Goal: Task Accomplishment & Management: Complete application form

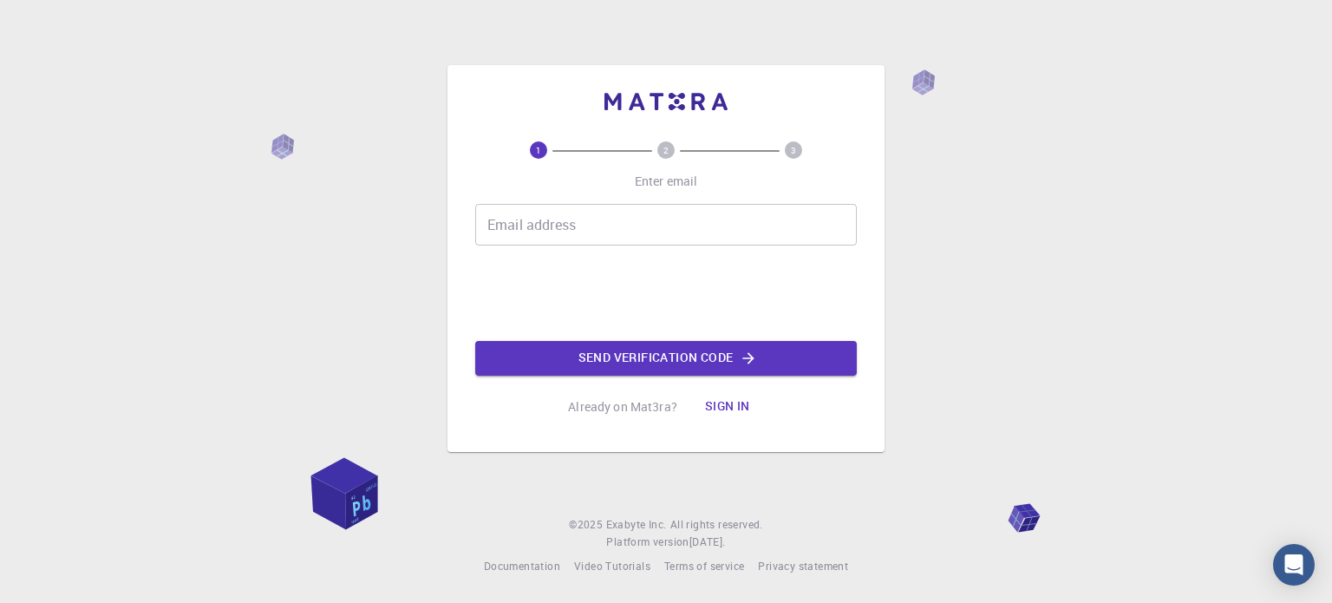
click at [726, 407] on button "Sign in" at bounding box center [727, 406] width 73 height 35
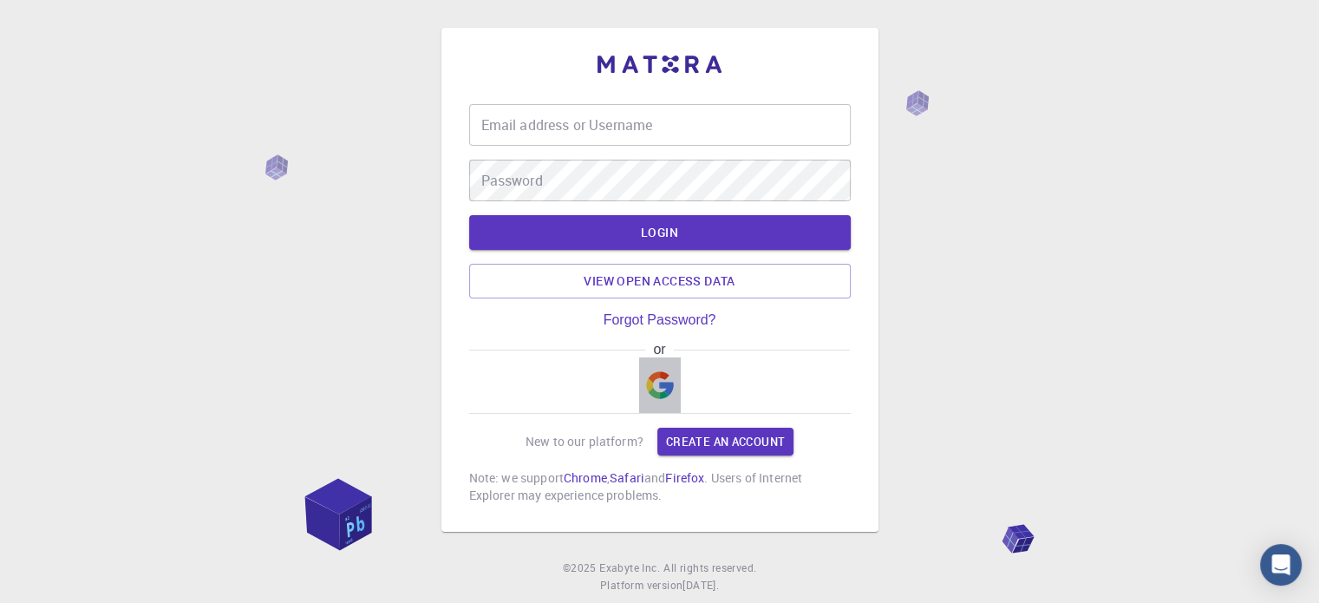
click at [652, 377] on img "button" at bounding box center [660, 385] width 28 height 28
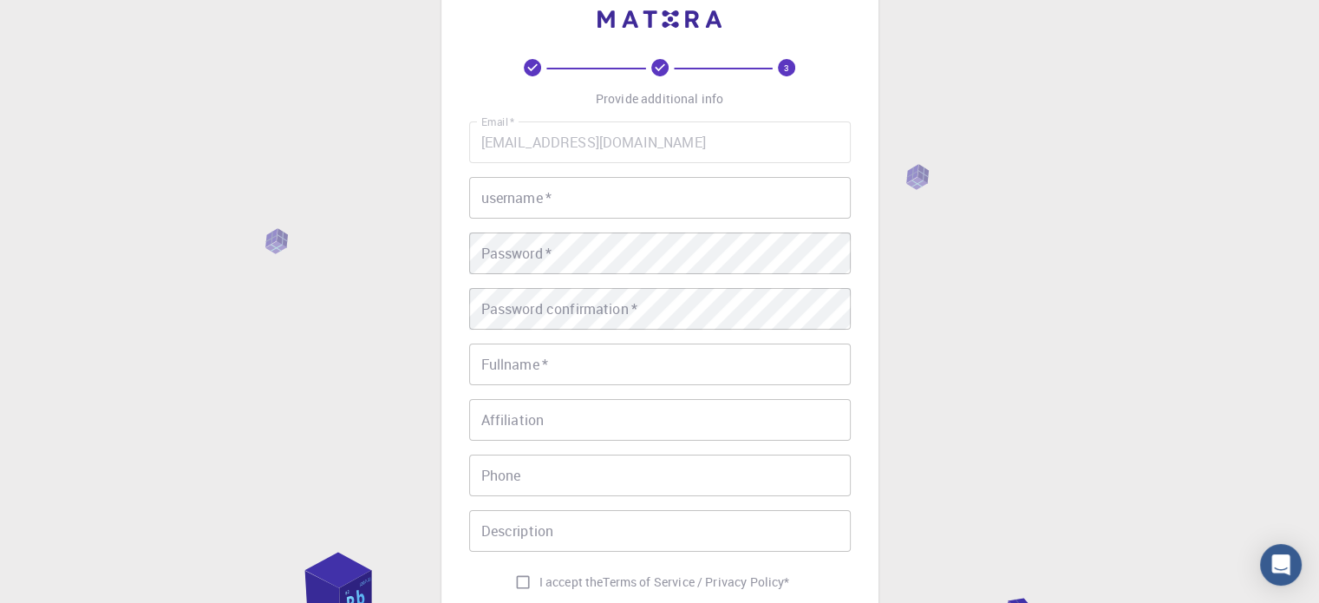
scroll to position [279, 0]
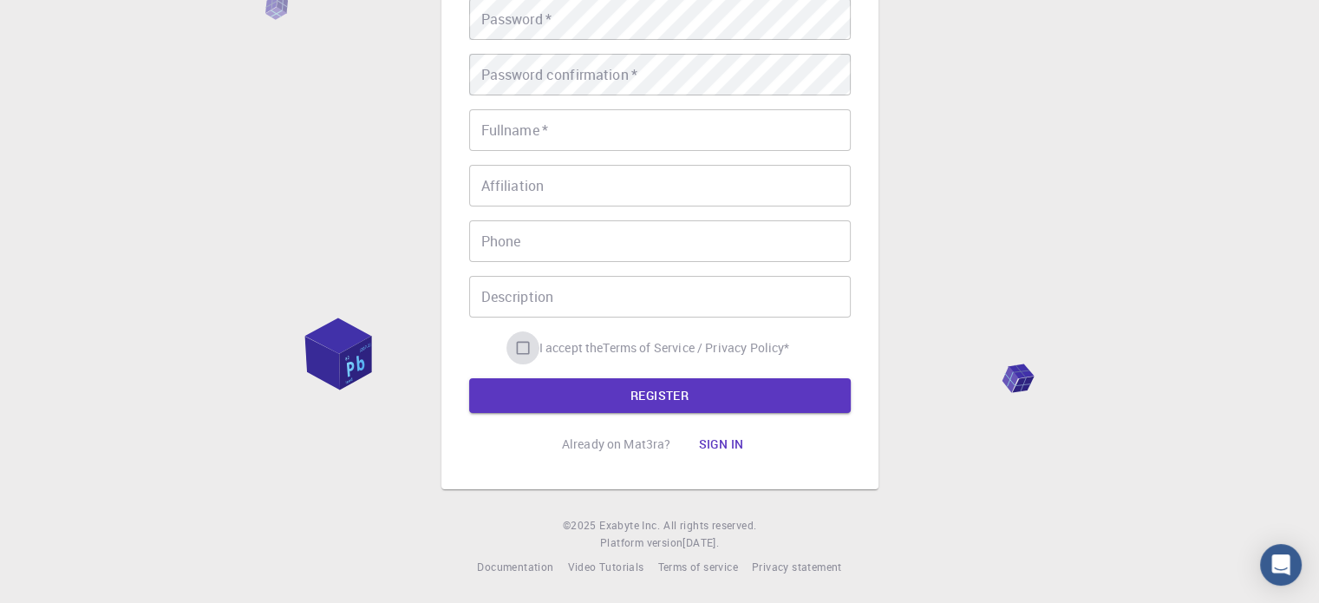
click at [514, 348] on input "I accept the Terms of Service / Privacy Policy *" at bounding box center [523, 347] width 33 height 33
checkbox input "true"
click at [537, 396] on button "REGISTER" at bounding box center [660, 395] width 382 height 35
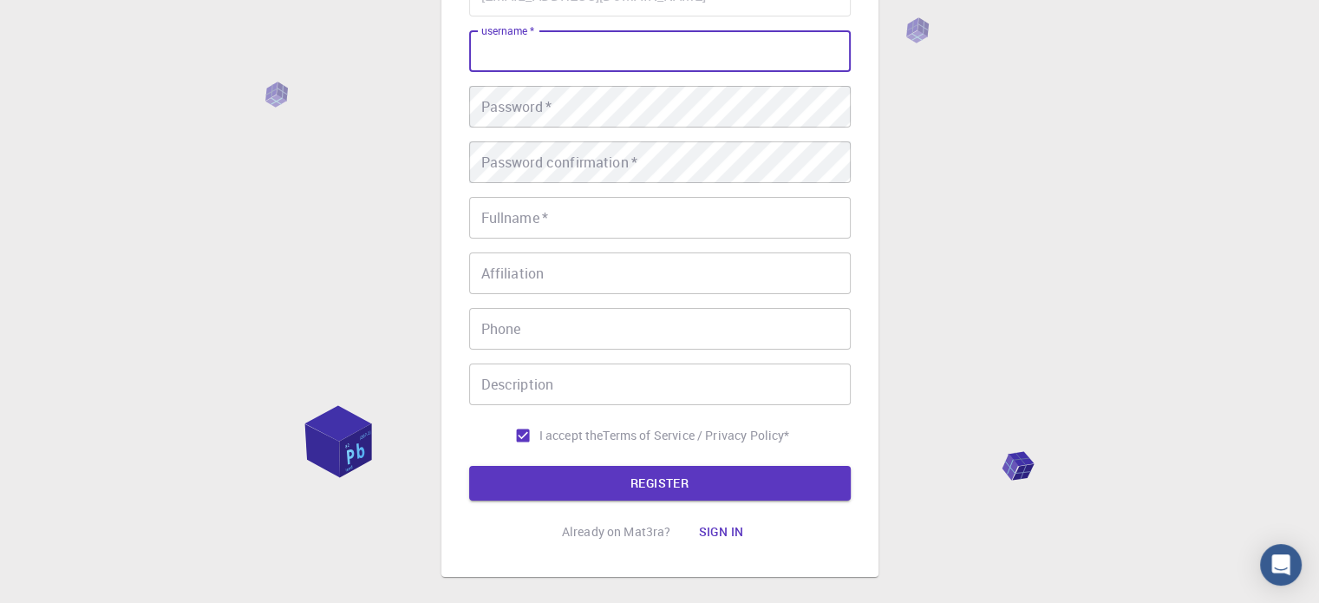
scroll to position [49, 0]
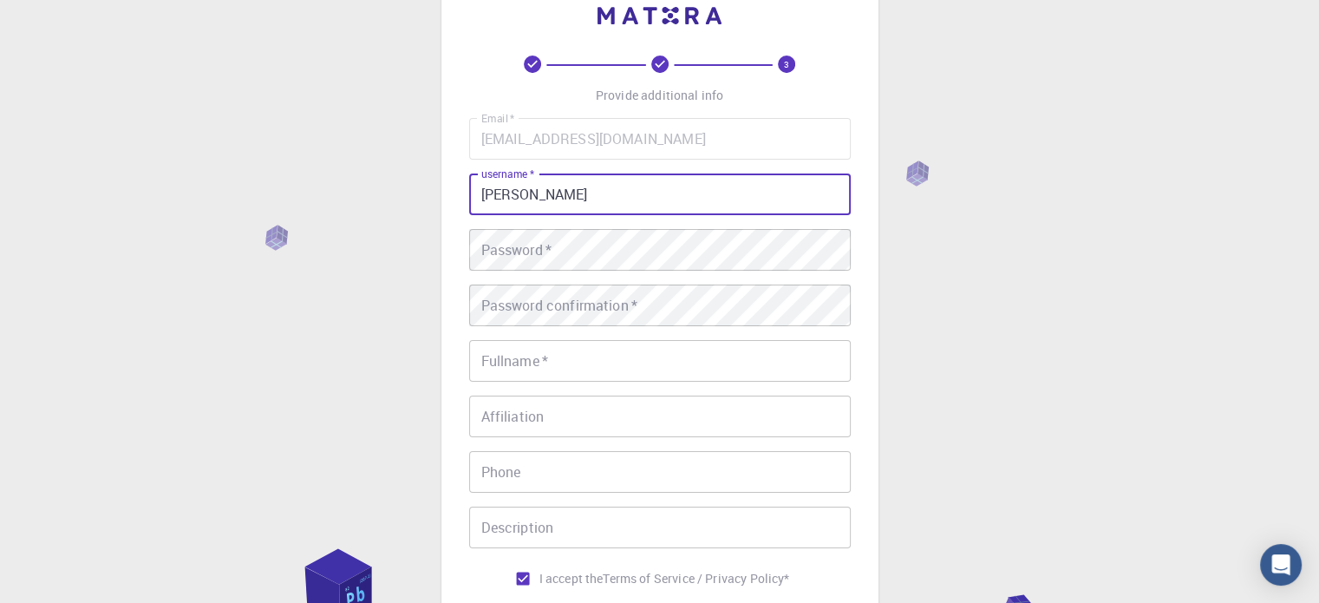
click at [493, 197] on input "aARAV" at bounding box center [660, 194] width 382 height 42
click at [490, 197] on input "aARAV" at bounding box center [660, 194] width 382 height 42
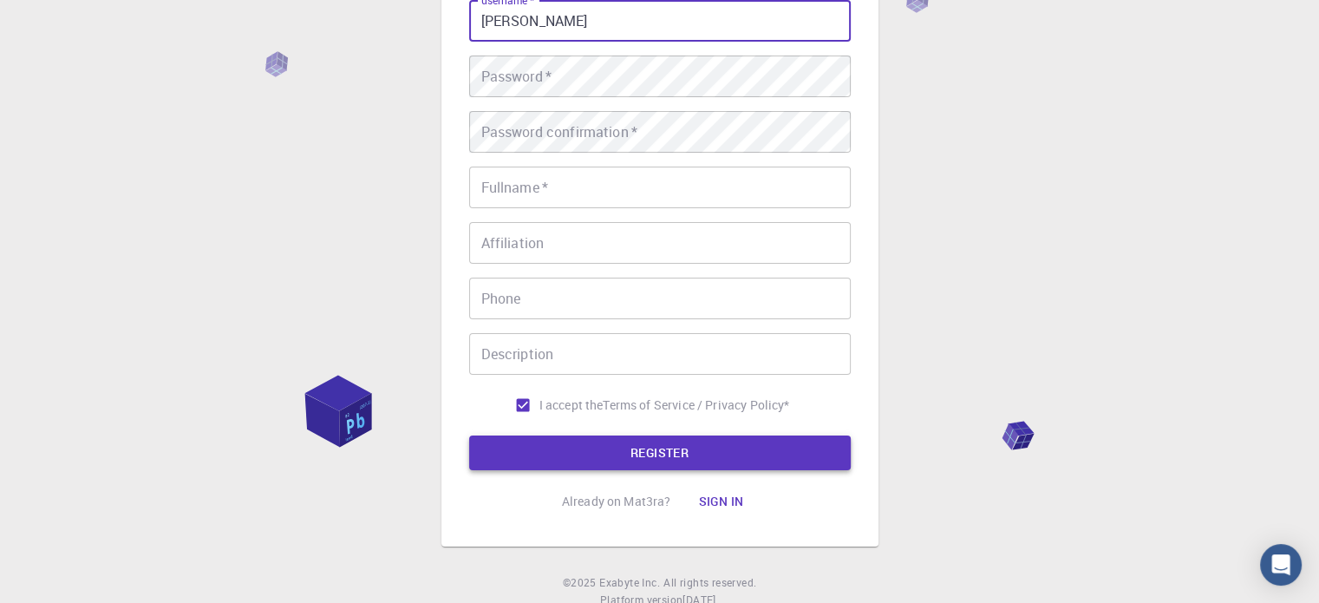
type input "AARAV"
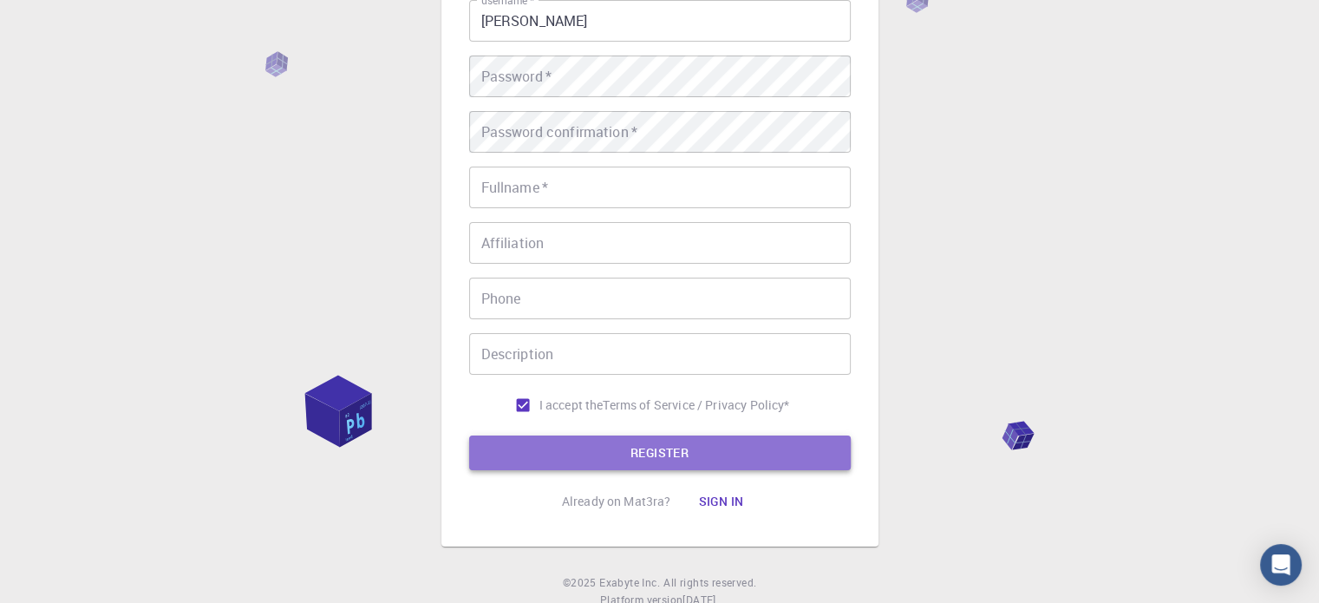
click at [520, 449] on button "REGISTER" at bounding box center [660, 452] width 382 height 35
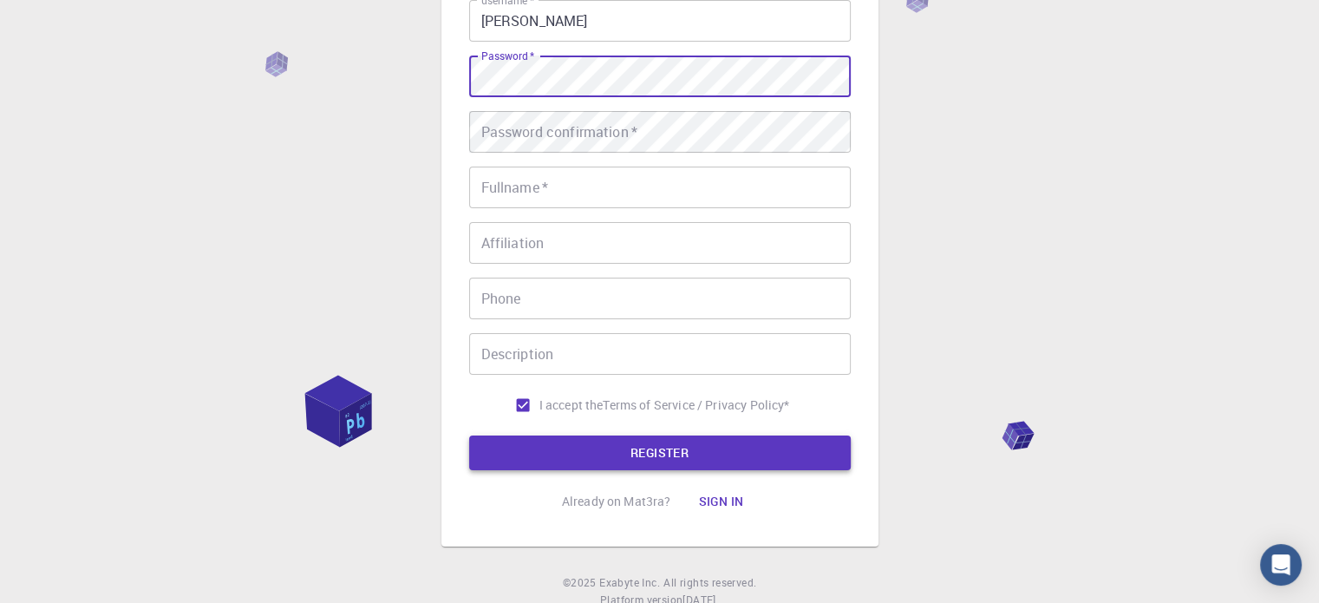
click at [524, 440] on button "REGISTER" at bounding box center [660, 452] width 382 height 35
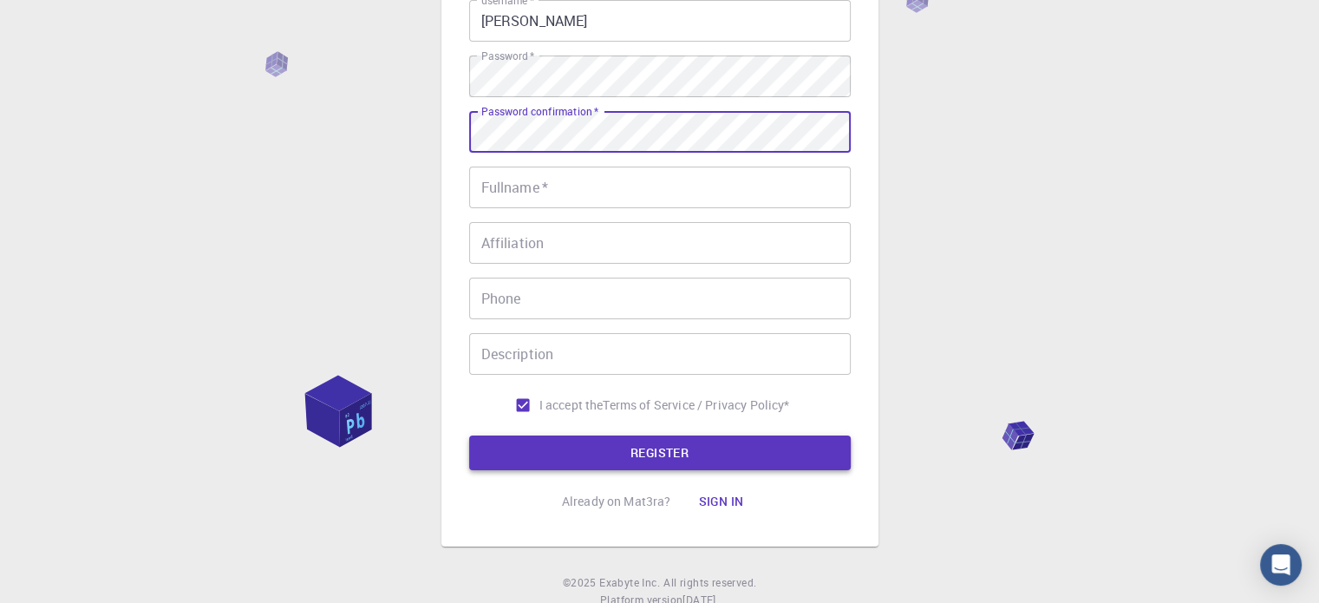
click at [487, 443] on button "REGISTER" at bounding box center [660, 452] width 382 height 35
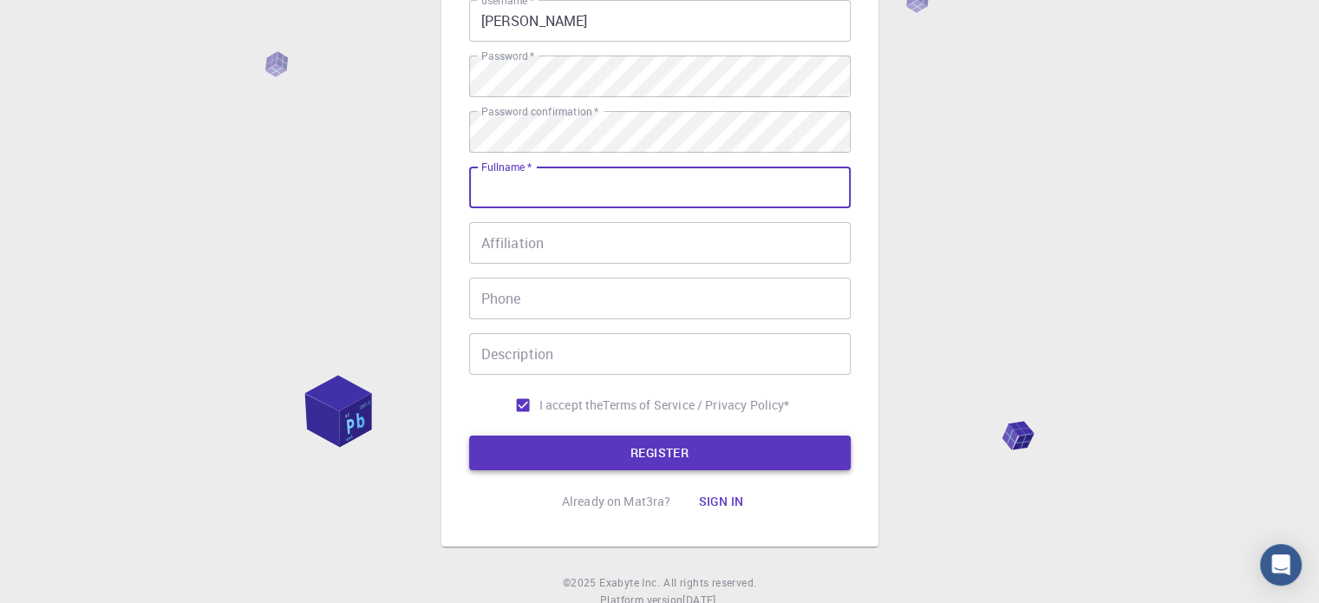
type input "a"
type input "AARAV SINGH"
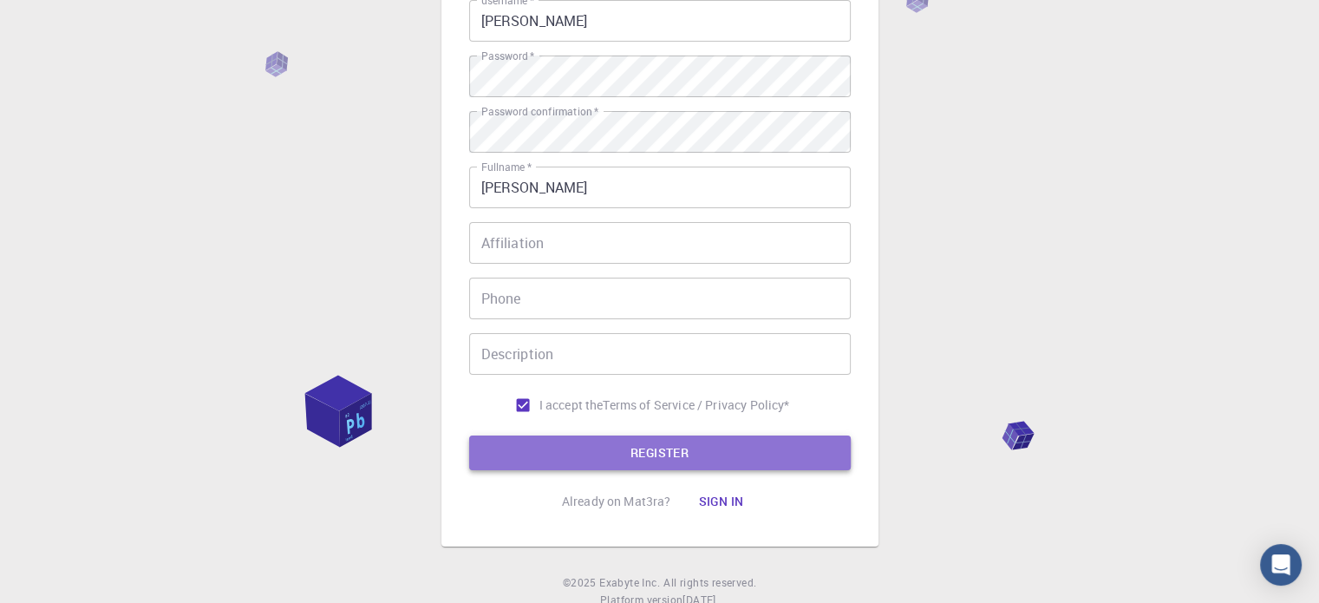
click at [483, 465] on button "REGISTER" at bounding box center [660, 452] width 382 height 35
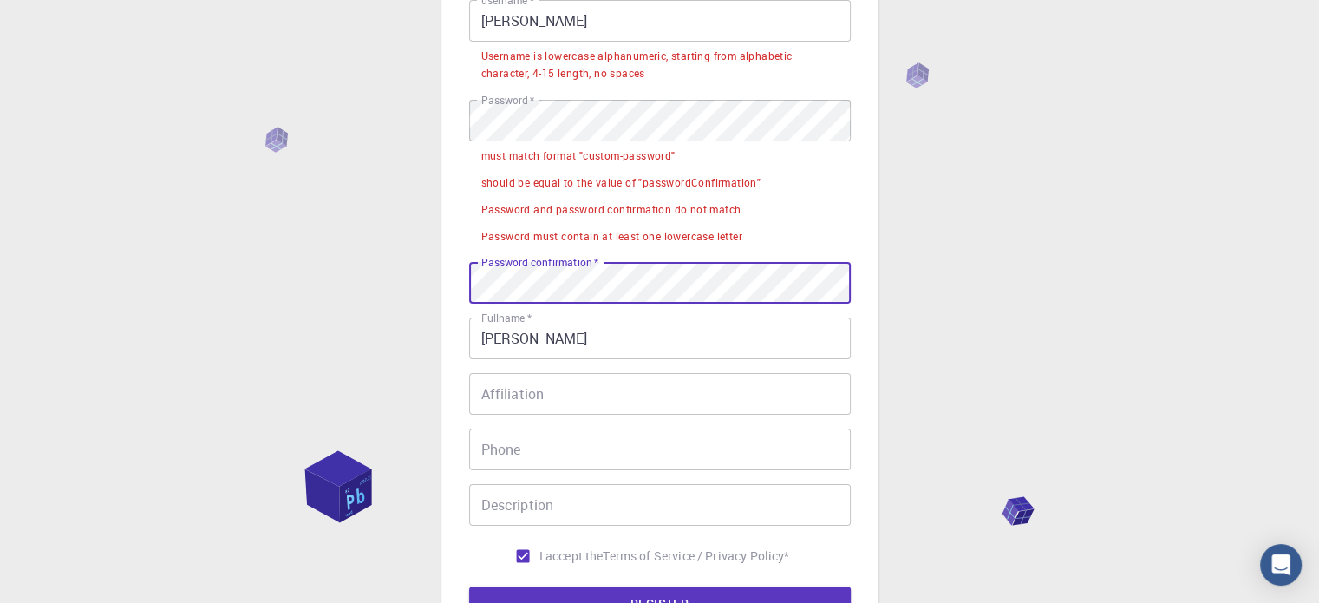
click at [385, 167] on div "3 Provide additional info Email   * aaravimpsch@gmail.com Email   * username   …" at bounding box center [659, 295] width 1319 height 1034
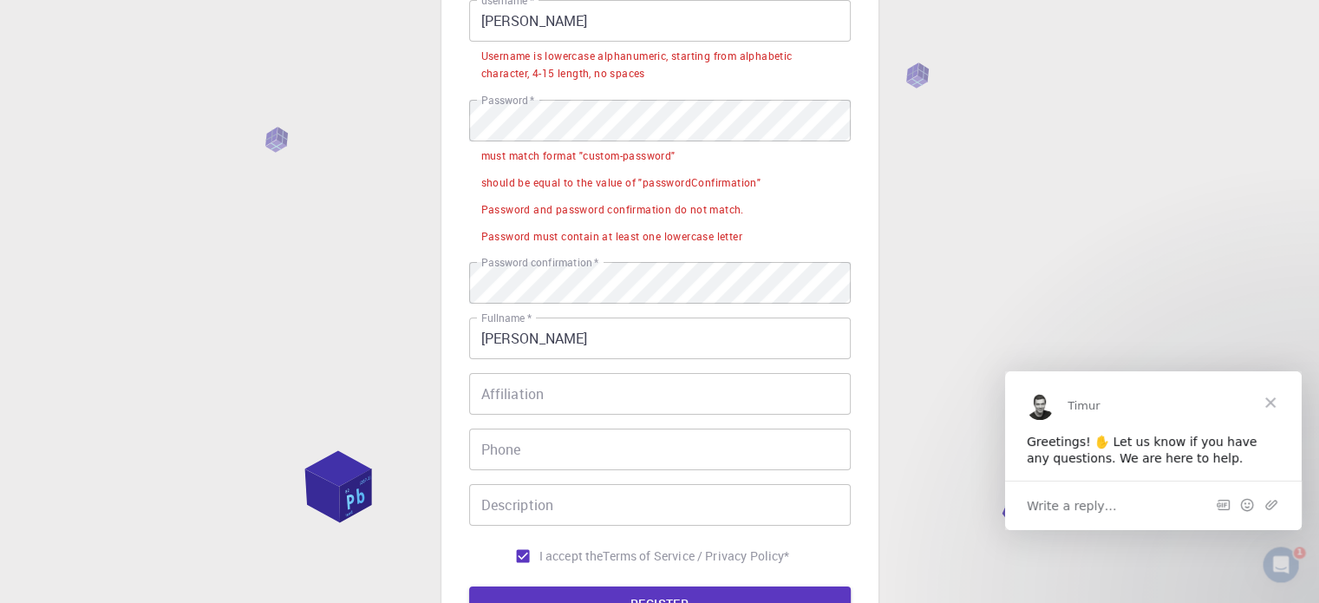
scroll to position [309, 0]
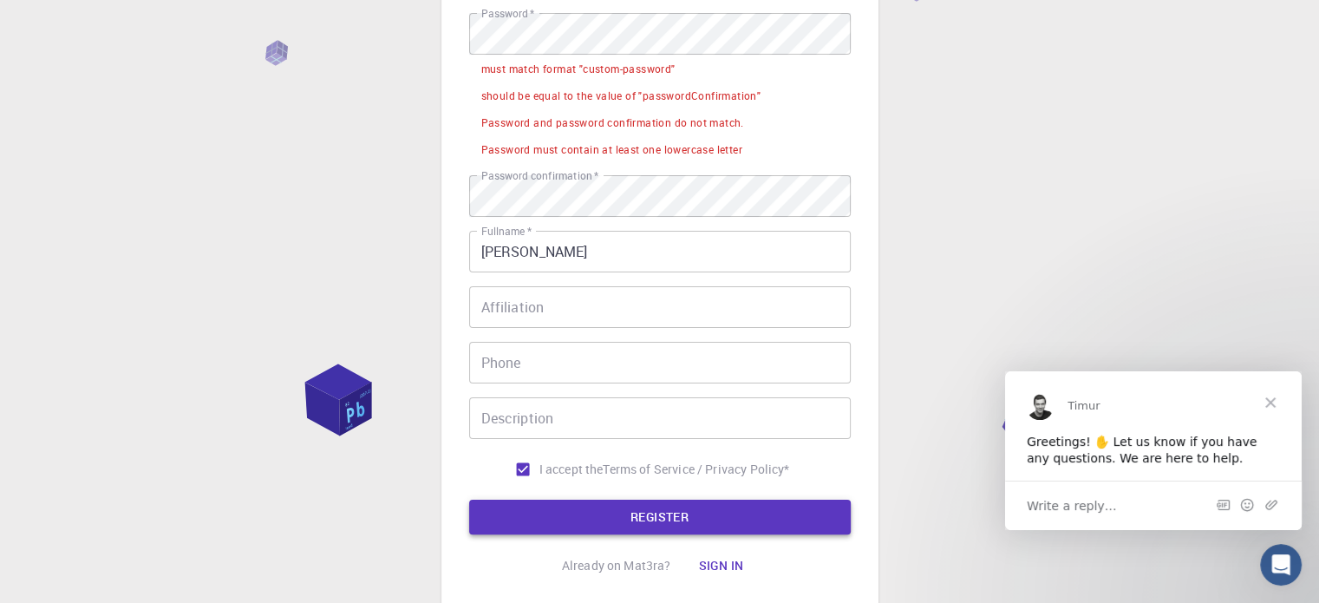
click at [550, 520] on button "REGISTER" at bounding box center [660, 517] width 382 height 35
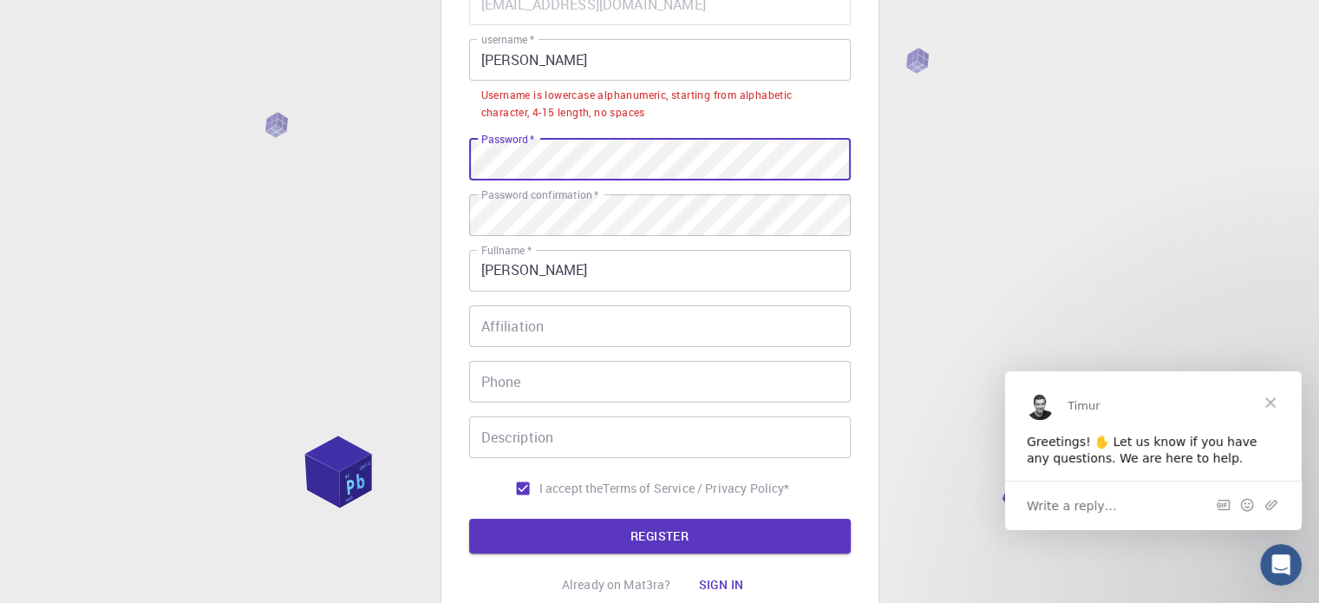
scroll to position [135, 0]
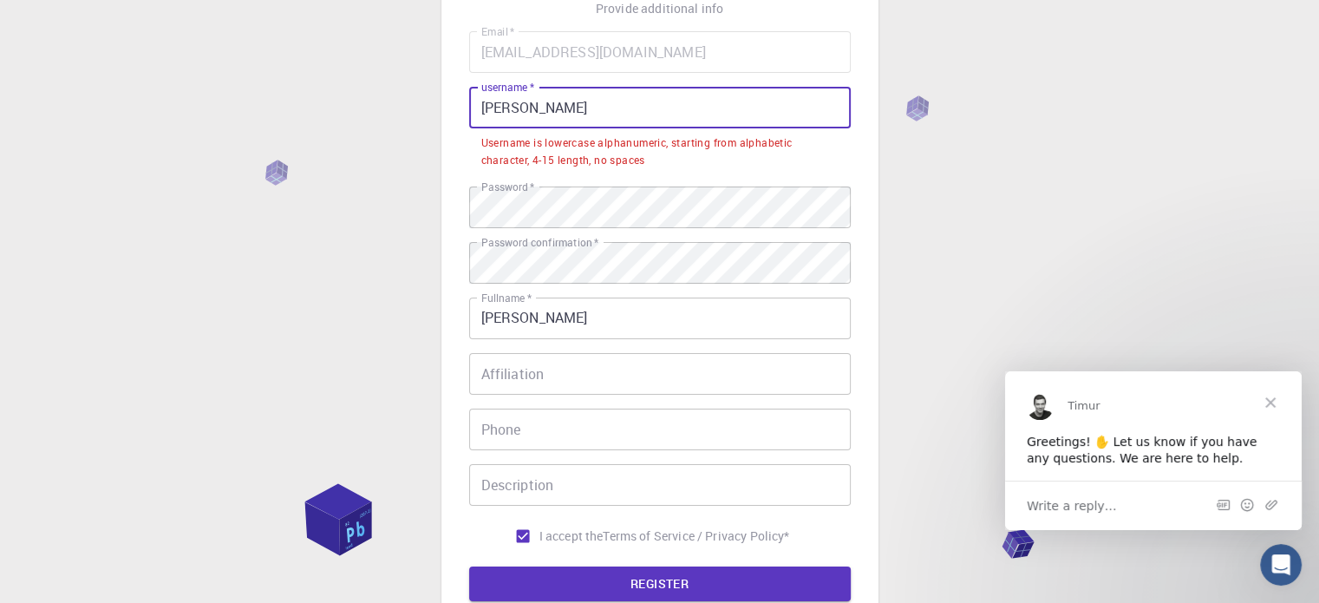
drag, startPoint x: 548, startPoint y: 109, endPoint x: 430, endPoint y: 126, distance: 119.1
click at [430, 126] on div "3 Provide additional info Email   * aaravimpsch@gmail.com Email   * username   …" at bounding box center [659, 328] width 1319 height 927
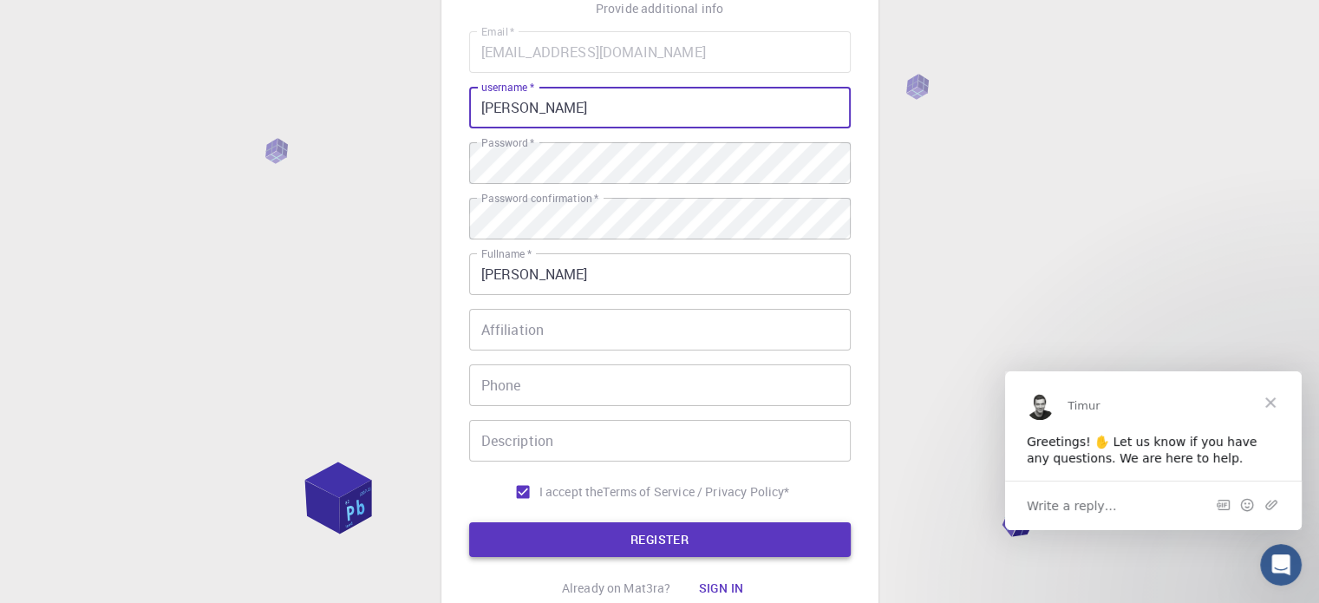
click at [749, 539] on button "REGISTER" at bounding box center [660, 539] width 382 height 35
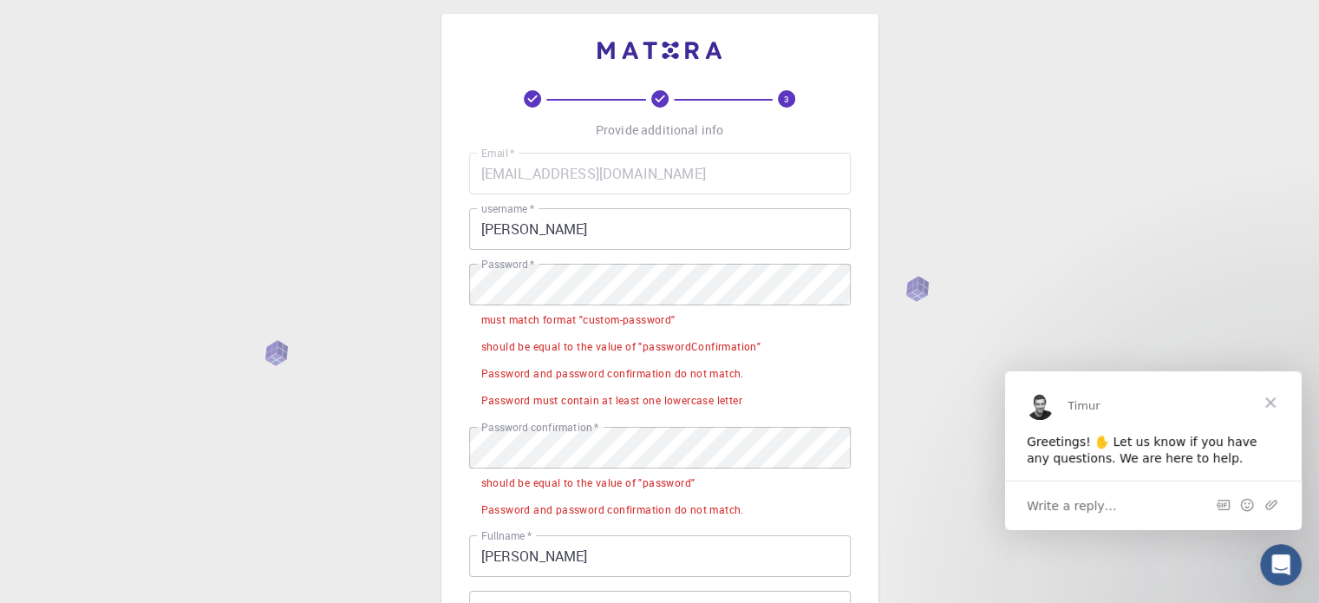
scroll to position [7, 0]
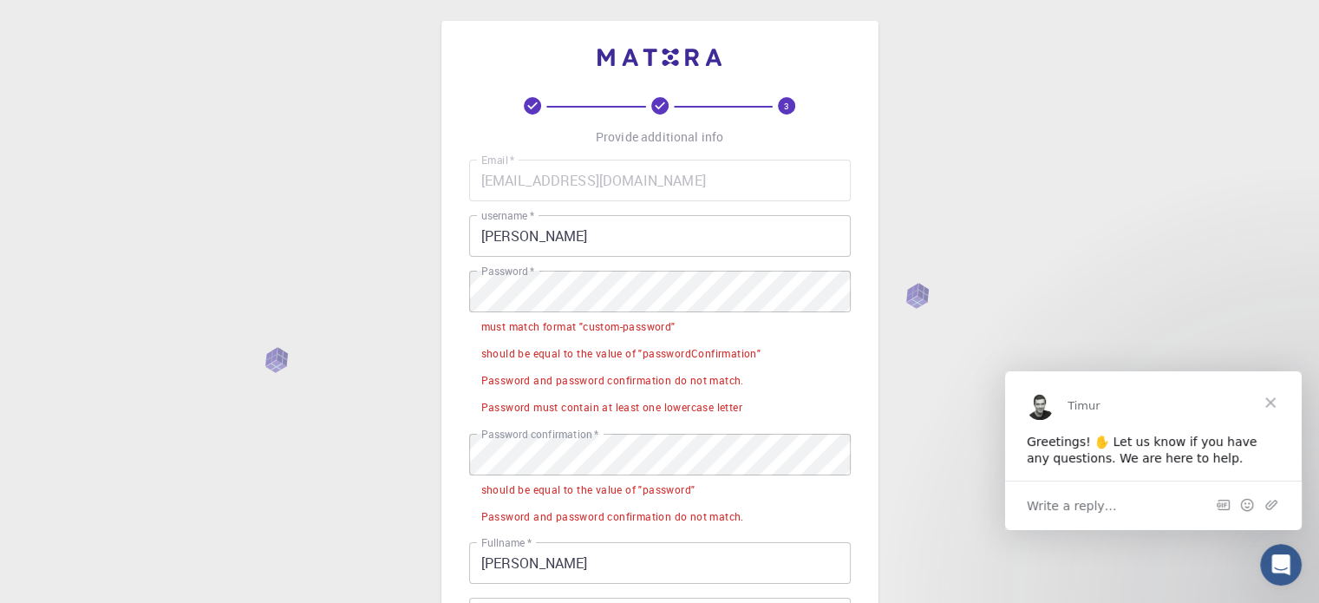
click at [785, 103] on text "3" at bounding box center [786, 106] width 5 height 12
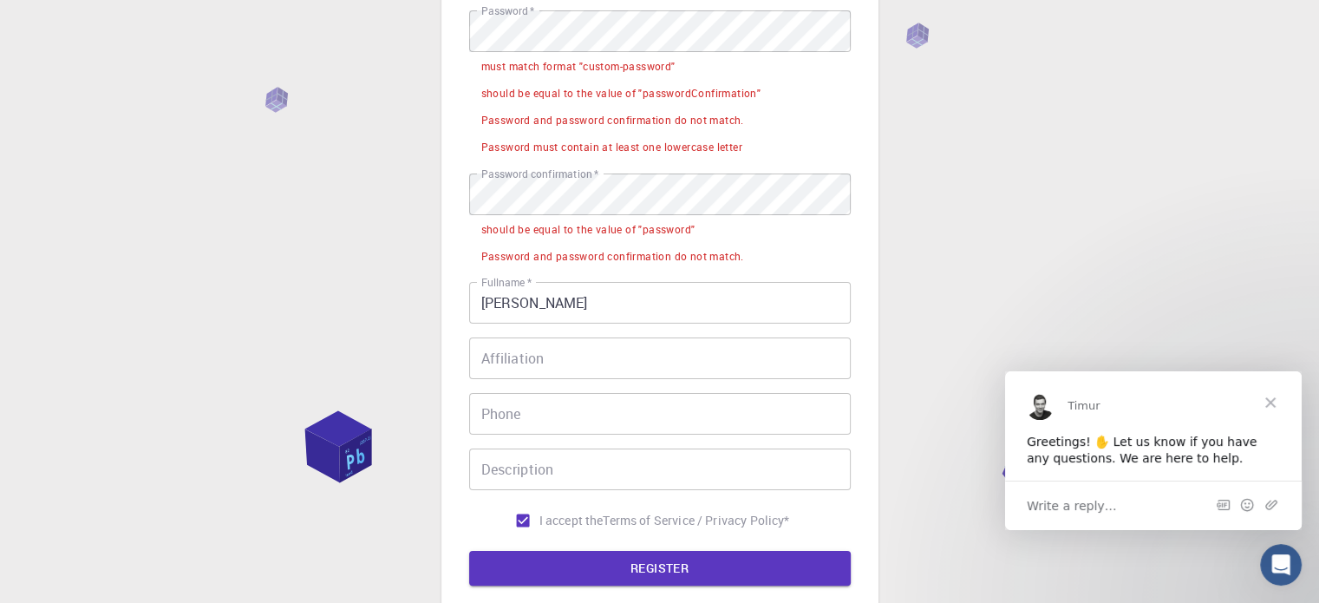
scroll to position [180, 0]
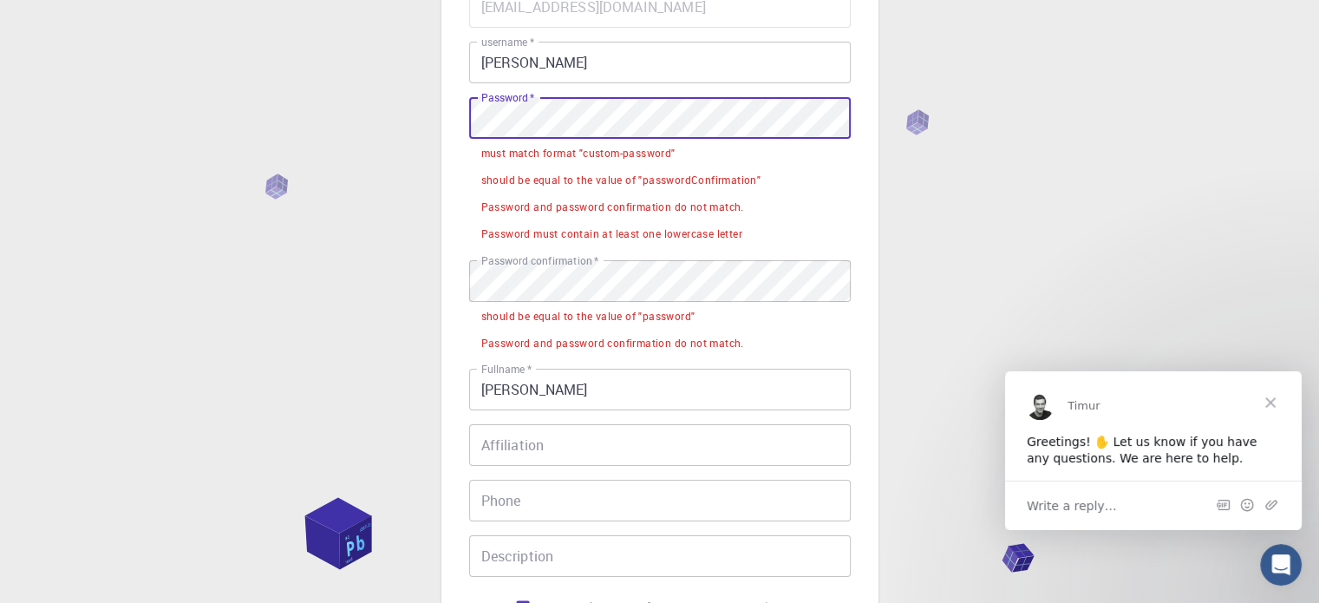
click at [451, 118] on div "3 Provide additional info Email   * aaravimpsch@gmail.com Email   * username   …" at bounding box center [659, 297] width 437 height 901
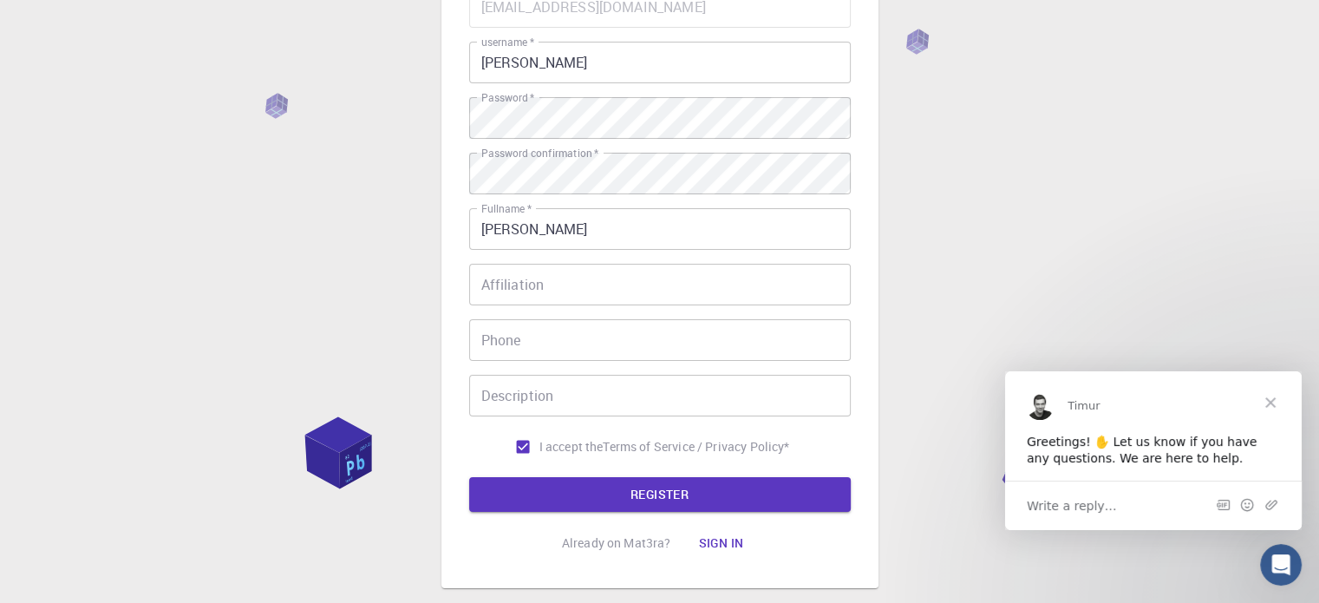
click at [628, 306] on div "Email   * aaravimpsch@gmail.com Email   * username   * aarav username   * Passw…" at bounding box center [660, 224] width 382 height 477
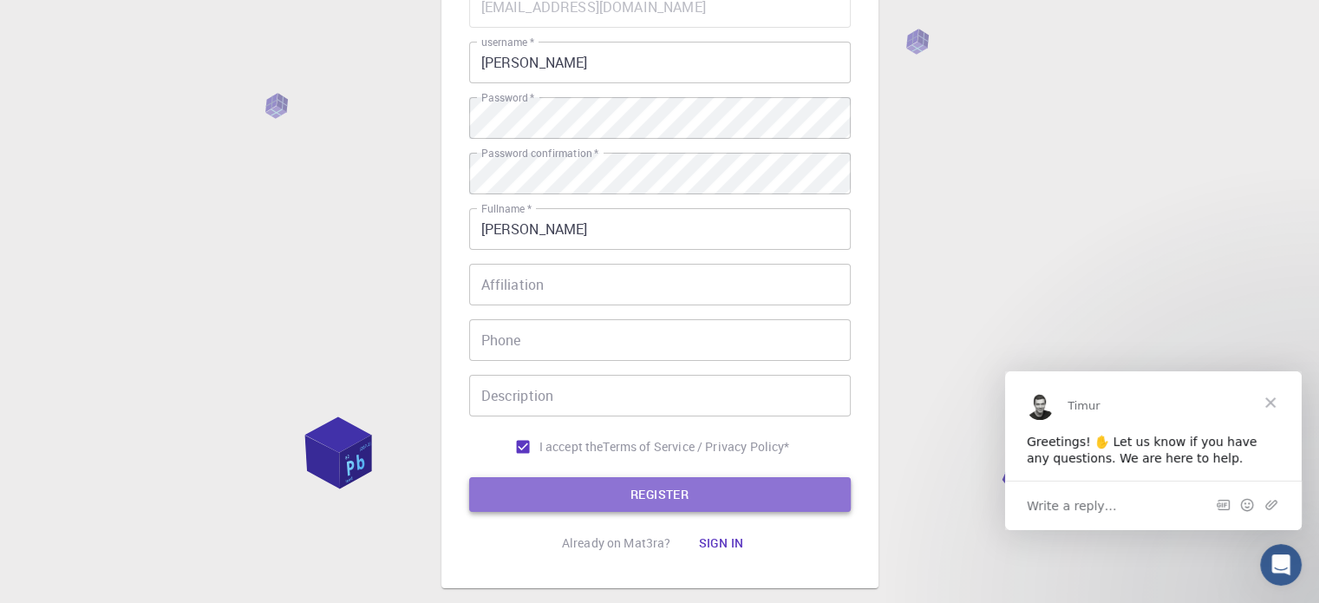
click at [606, 488] on button "REGISTER" at bounding box center [660, 494] width 382 height 35
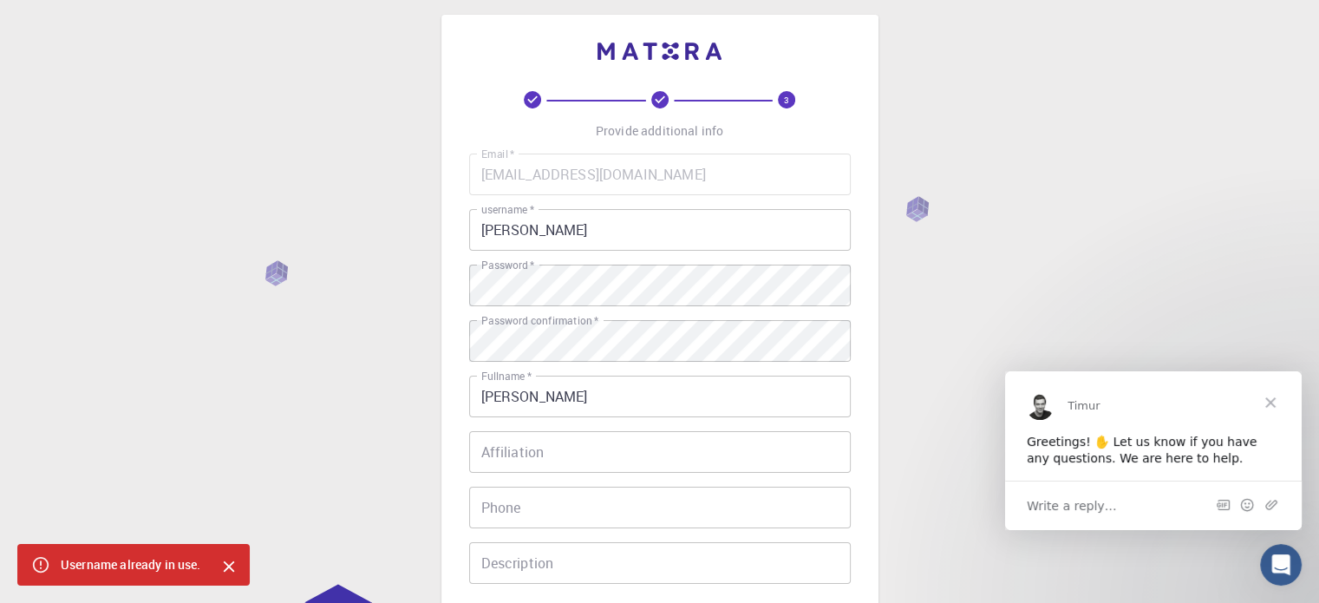
scroll to position [0, 0]
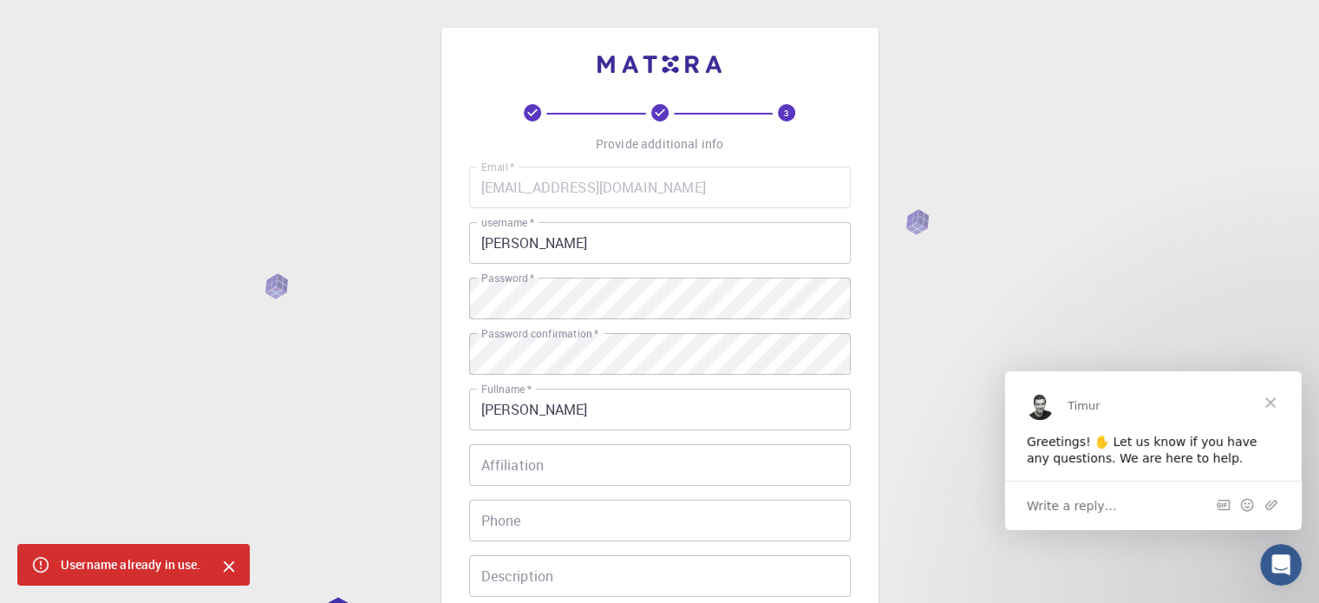
click at [520, 242] on input "aarav" at bounding box center [660, 243] width 382 height 42
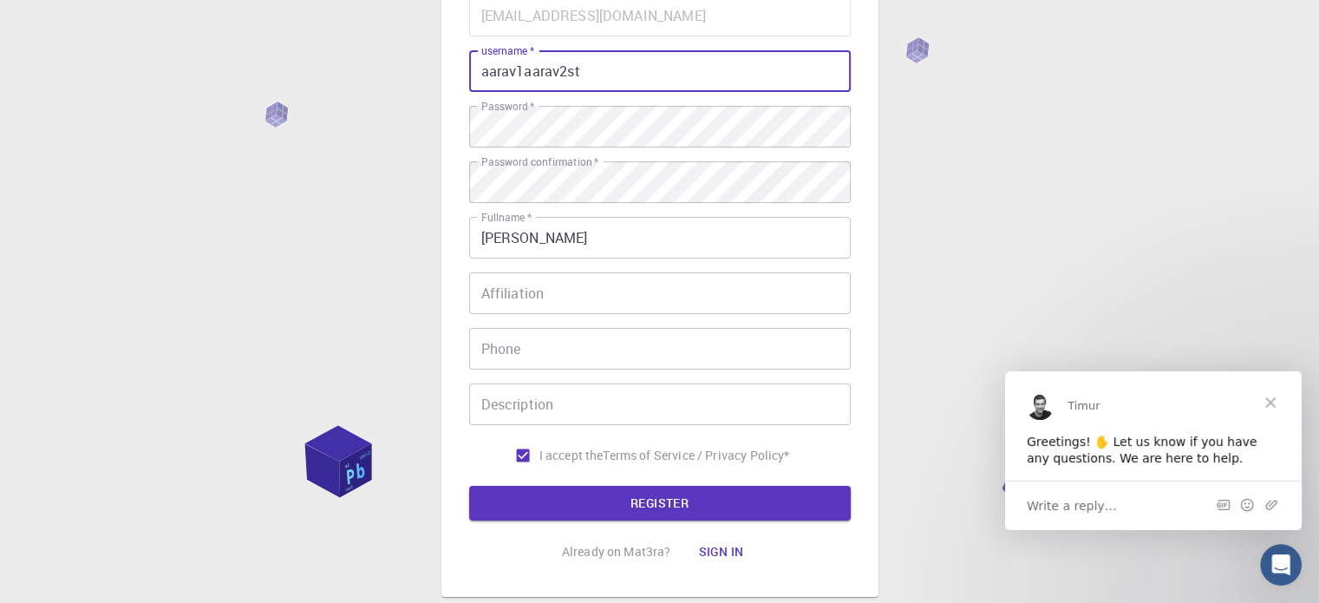
scroll to position [173, 0]
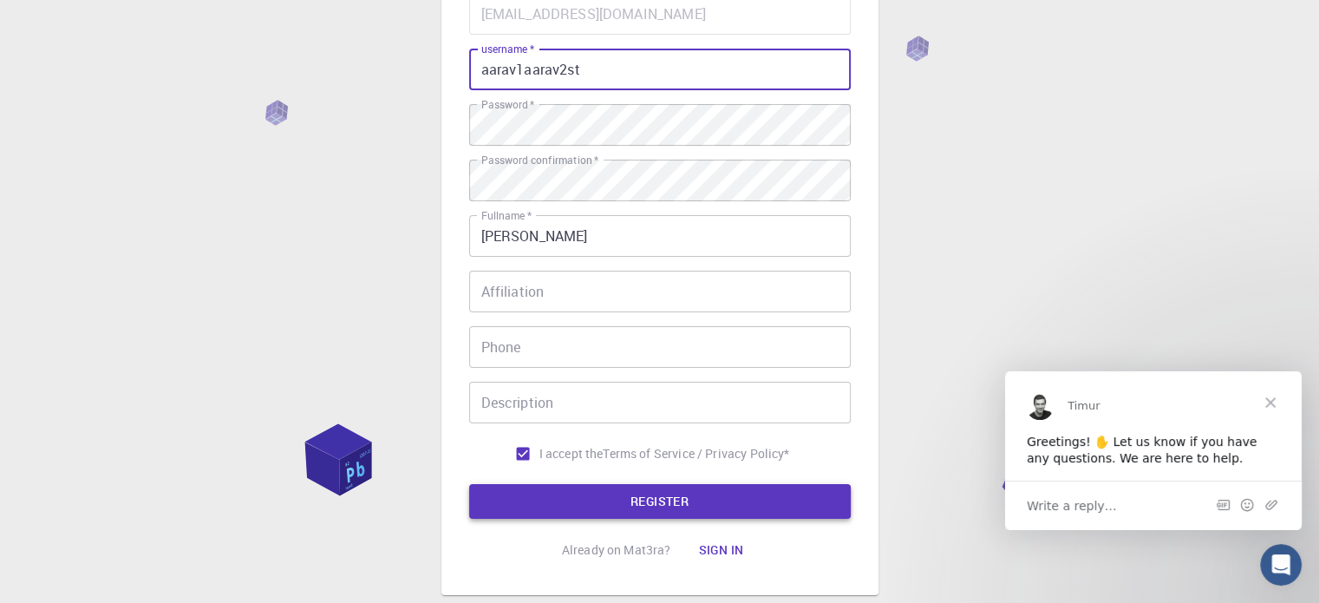
type input "aarav1aarav2st"
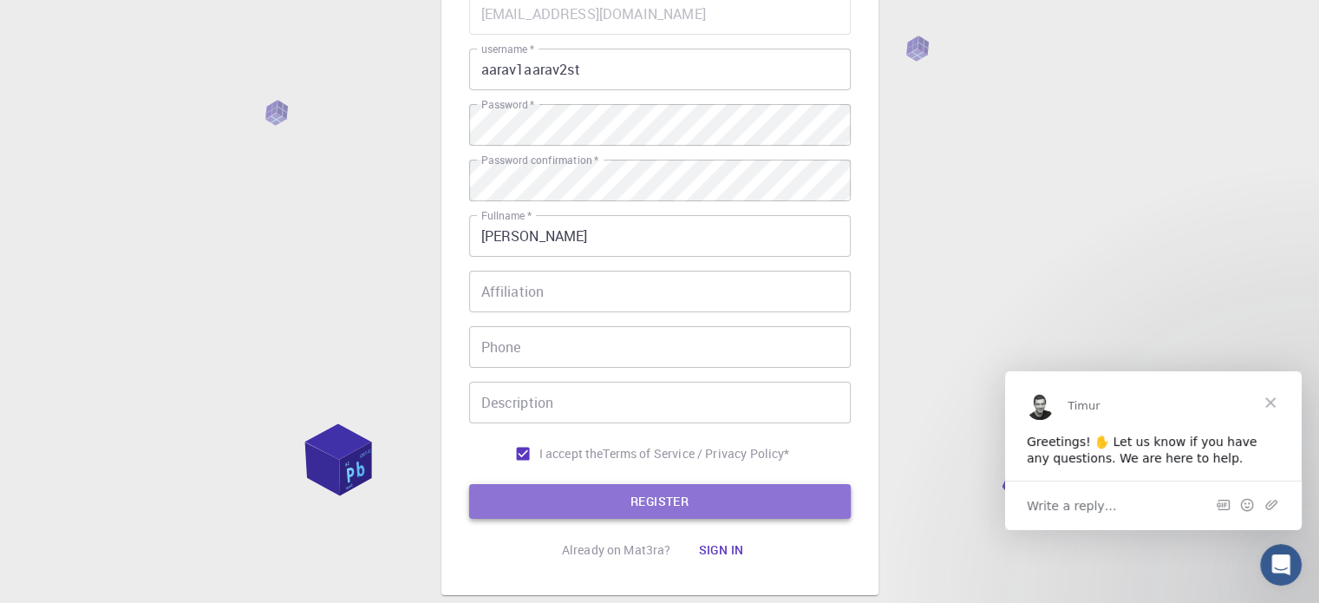
click at [580, 508] on button "REGISTER" at bounding box center [660, 501] width 382 height 35
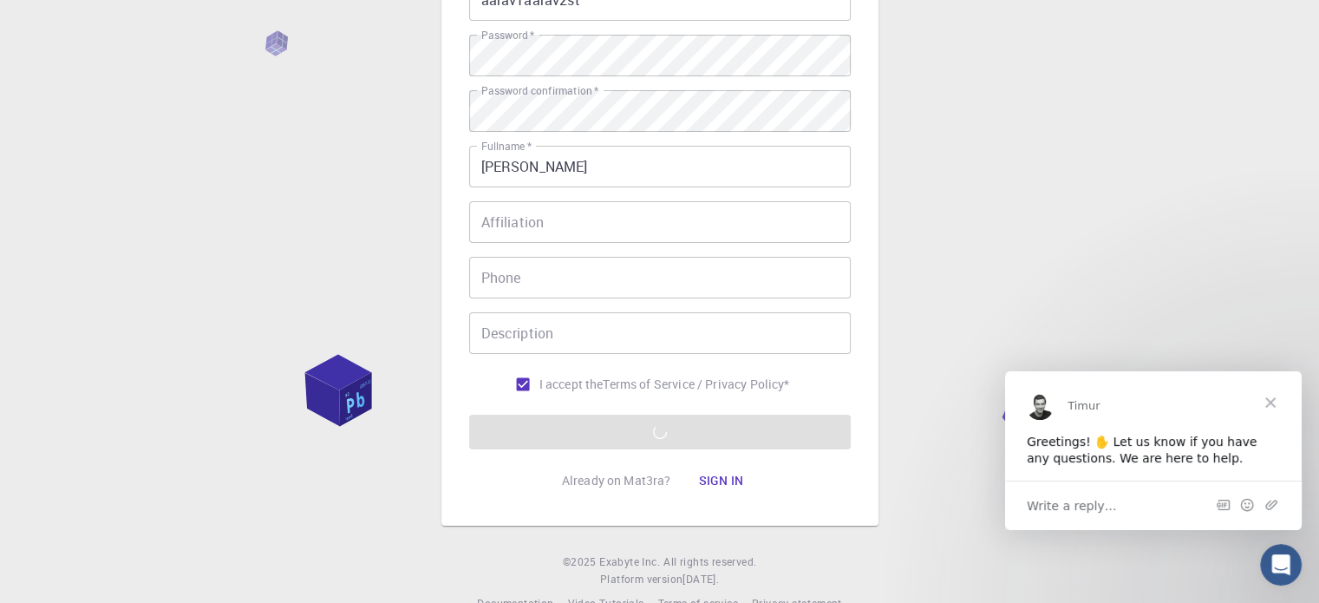
scroll to position [279, 0]
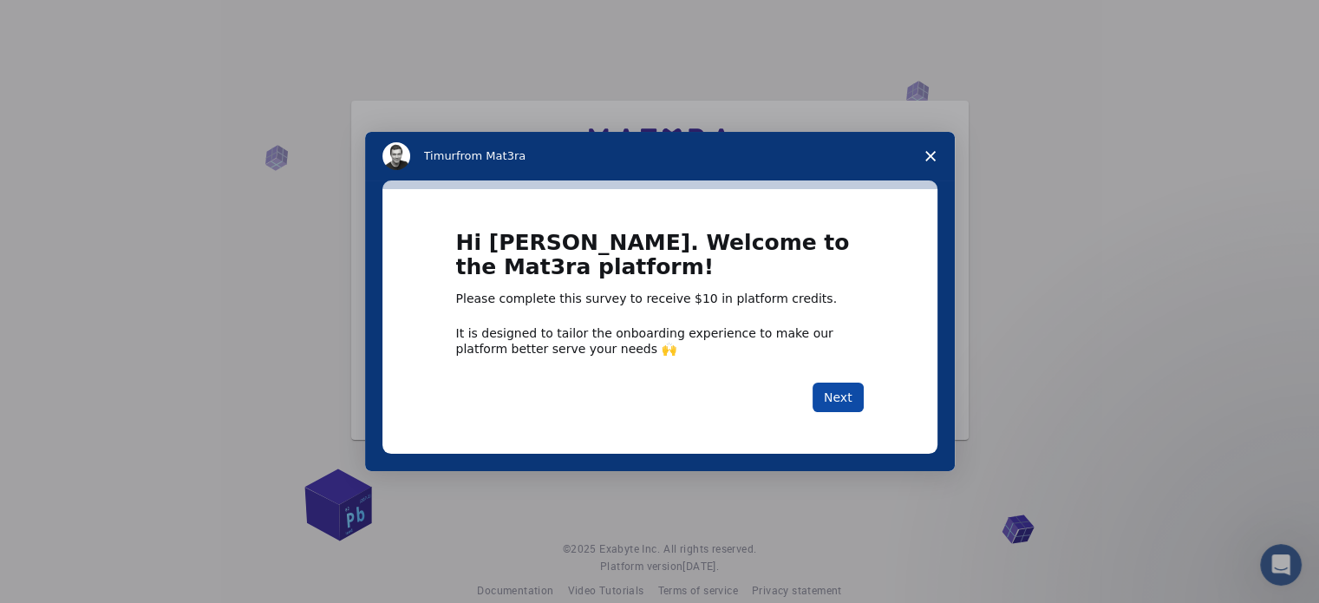
click at [828, 391] on button "Next" at bounding box center [838, 397] width 51 height 29
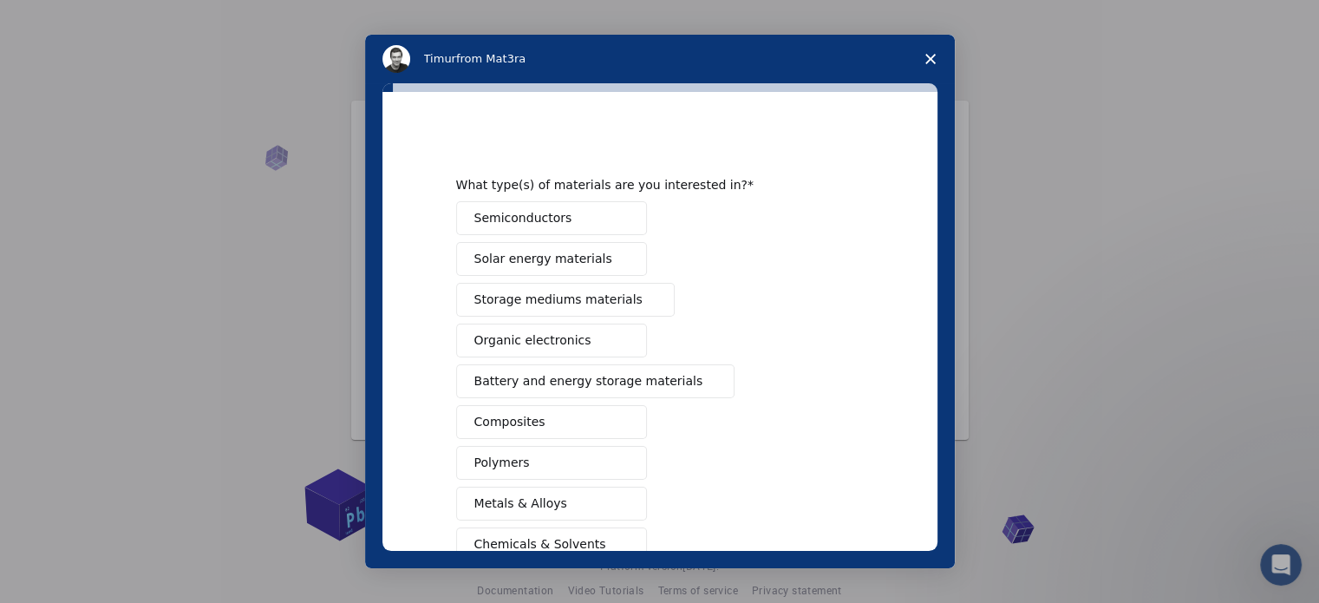
drag, startPoint x: 555, startPoint y: 225, endPoint x: 570, endPoint y: 245, distance: 25.5
click at [559, 228] on button "Semiconductors" at bounding box center [551, 218] width 191 height 34
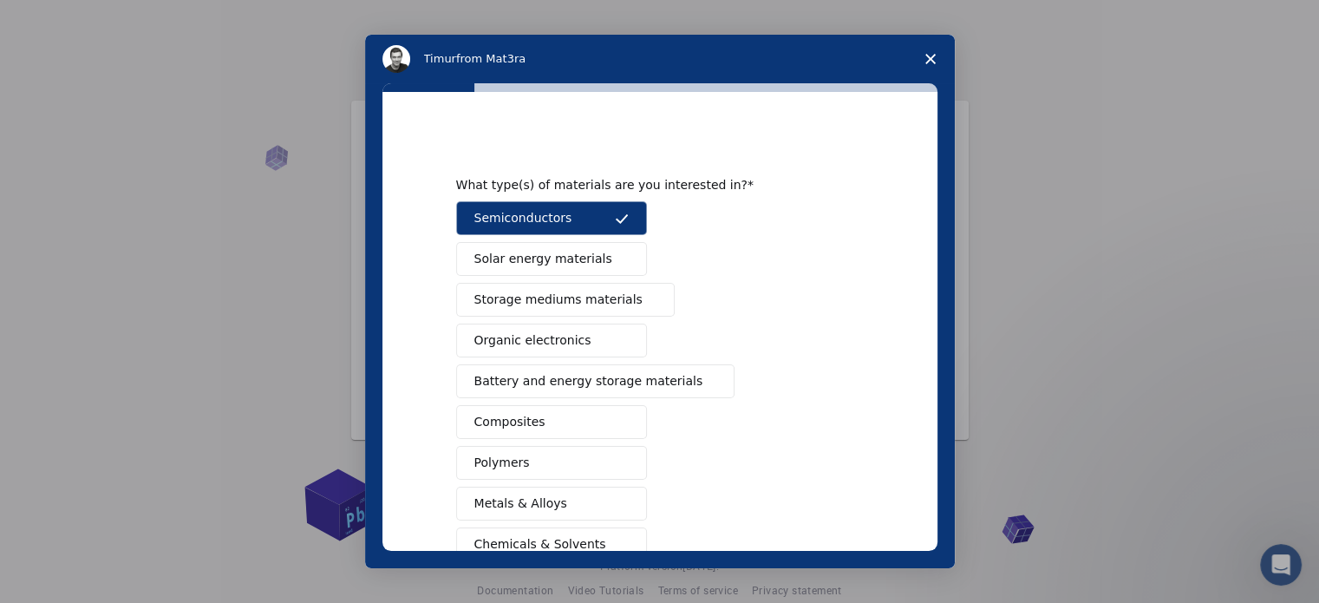
click at [570, 255] on span "Solar energy materials" at bounding box center [543, 259] width 138 height 18
click at [570, 302] on span "Storage mediums materials" at bounding box center [558, 300] width 168 height 18
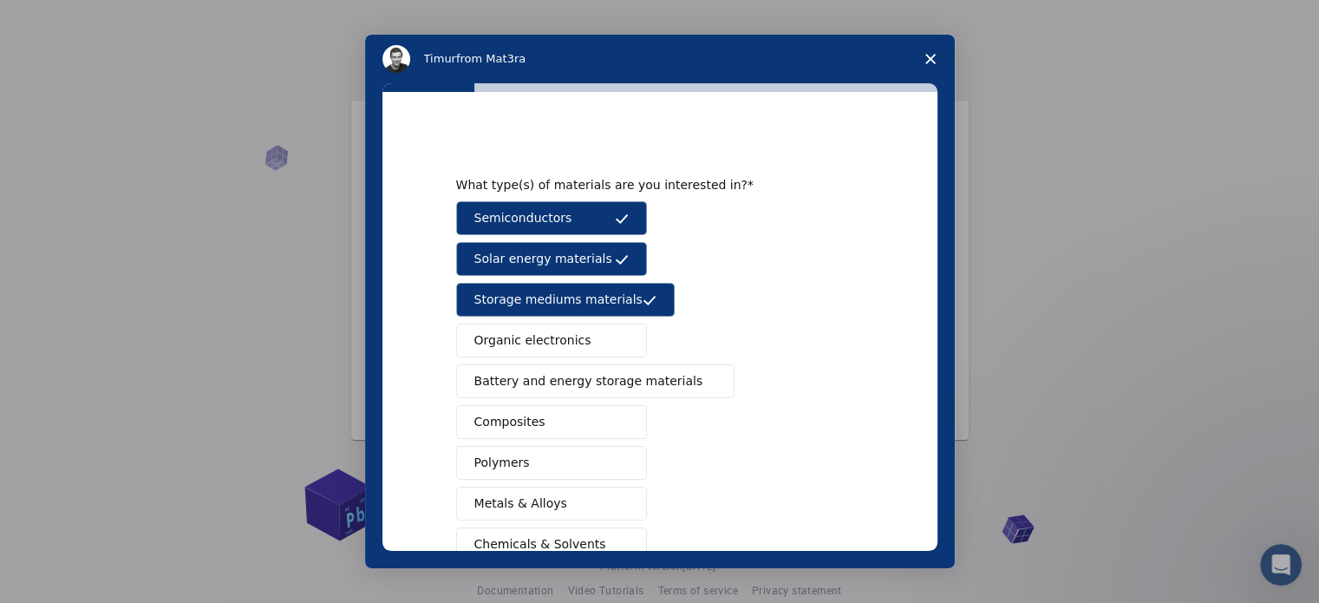
click at [573, 325] on button "Organic electronics" at bounding box center [551, 341] width 191 height 34
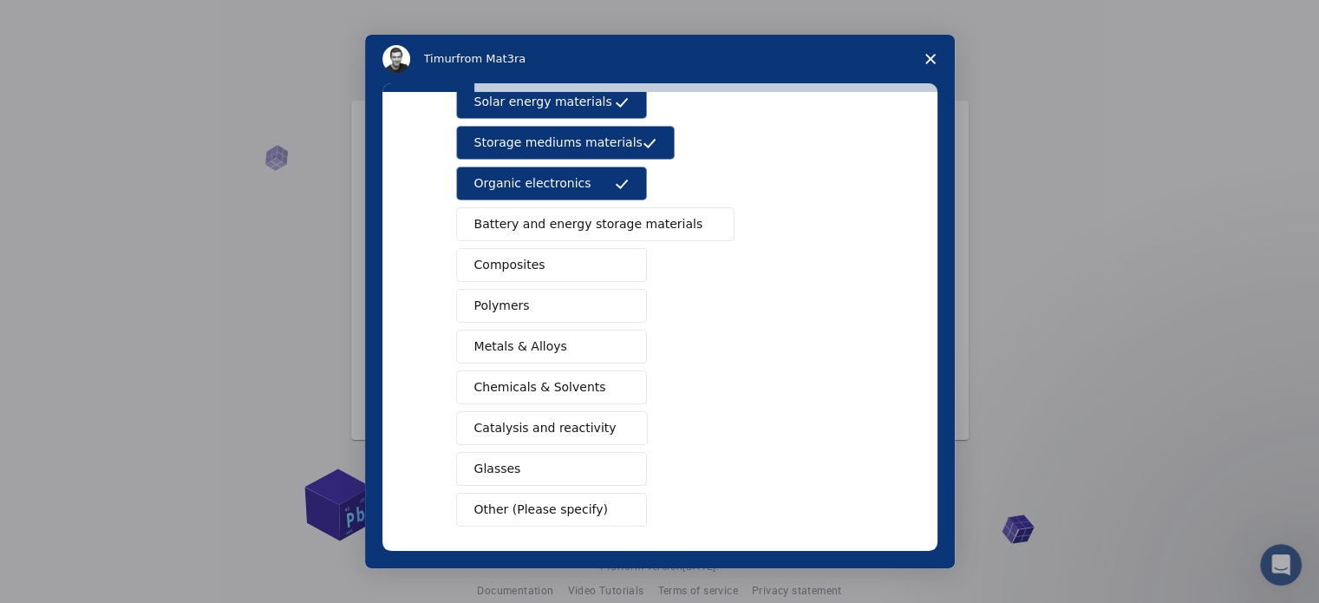
scroll to position [173, 0]
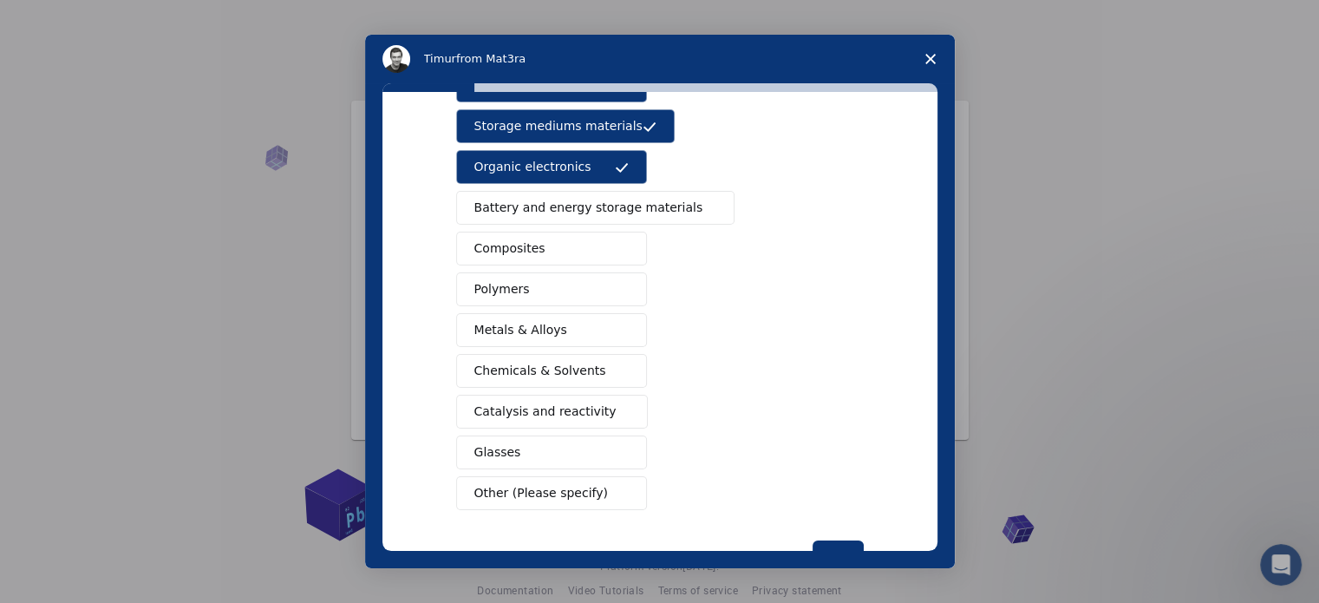
click at [543, 206] on span "Battery and energy storage materials" at bounding box center [588, 208] width 229 height 18
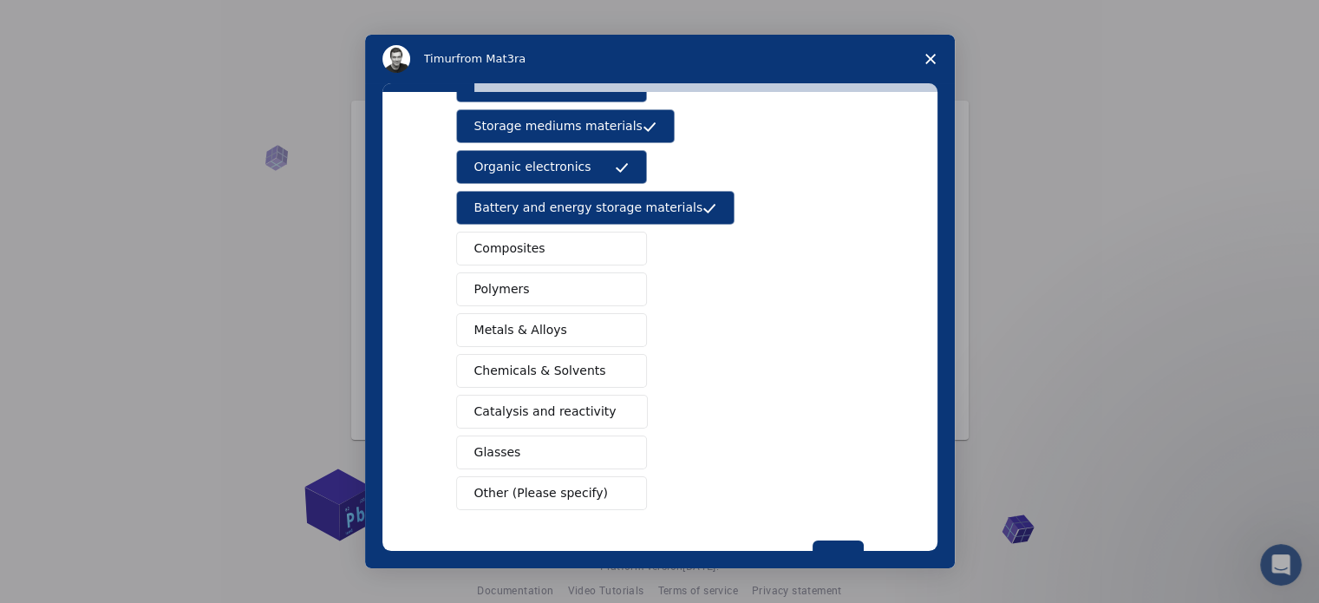
click at [539, 240] on button "Composites" at bounding box center [551, 249] width 191 height 34
click at [541, 291] on button "Polymers" at bounding box center [551, 289] width 191 height 34
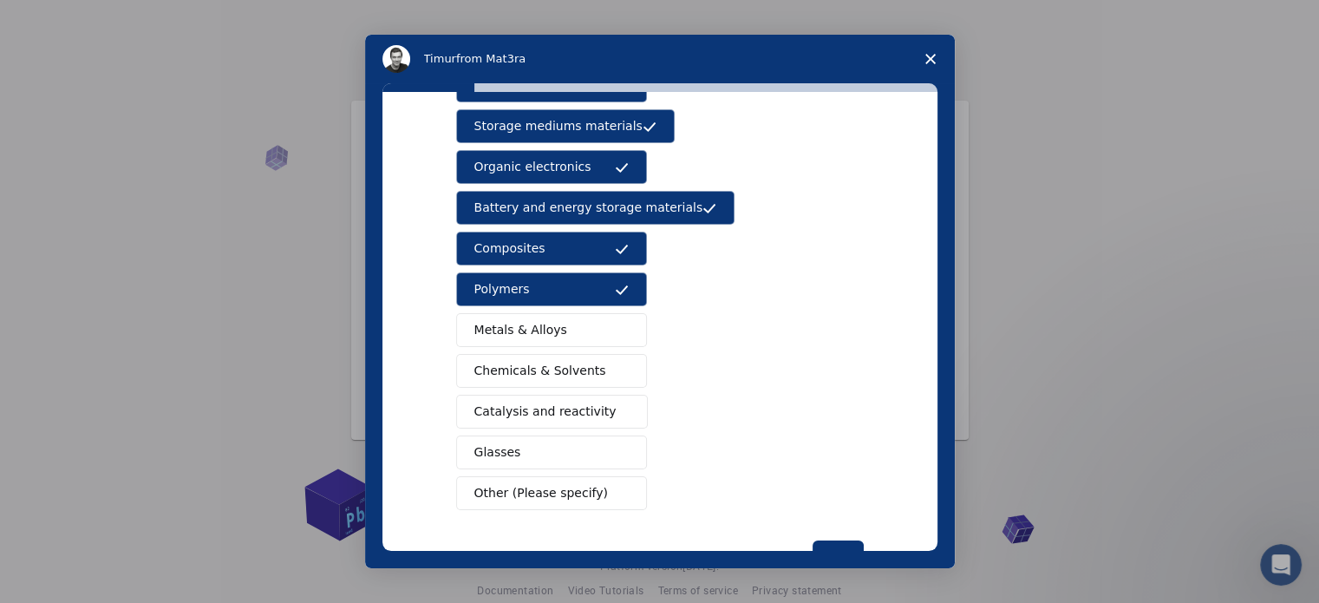
click at [540, 322] on span "Metals & Alloys" at bounding box center [520, 330] width 93 height 18
click at [545, 374] on span "Chemicals & Solvents" at bounding box center [540, 371] width 132 height 18
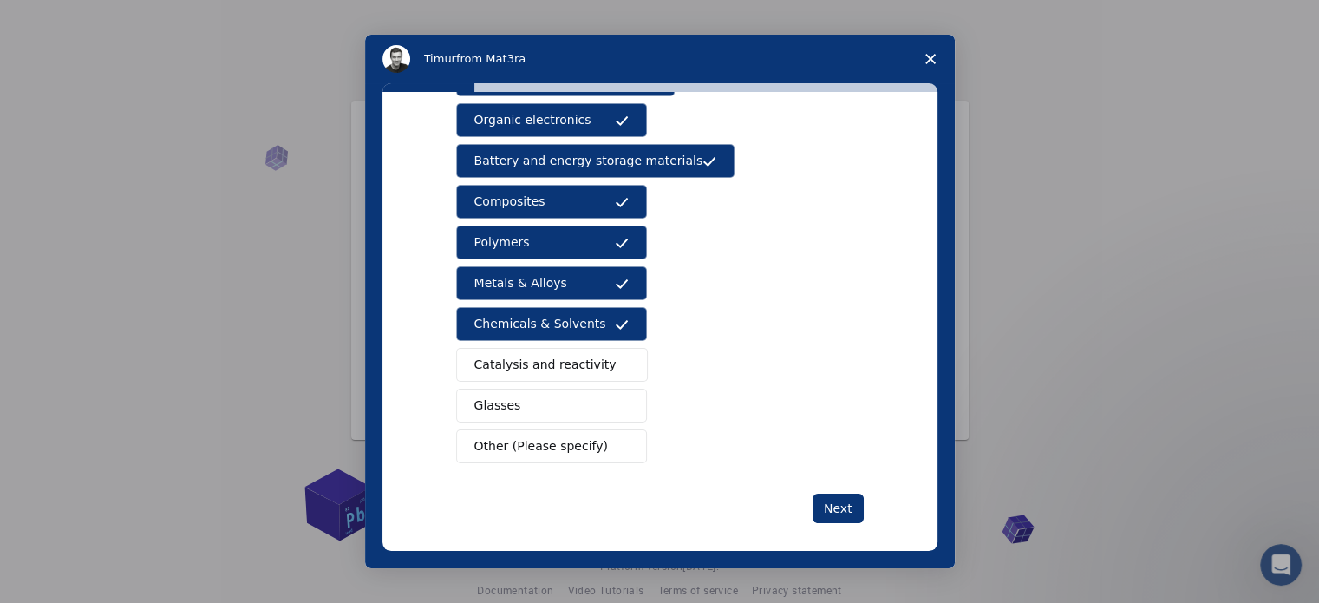
scroll to position [229, 0]
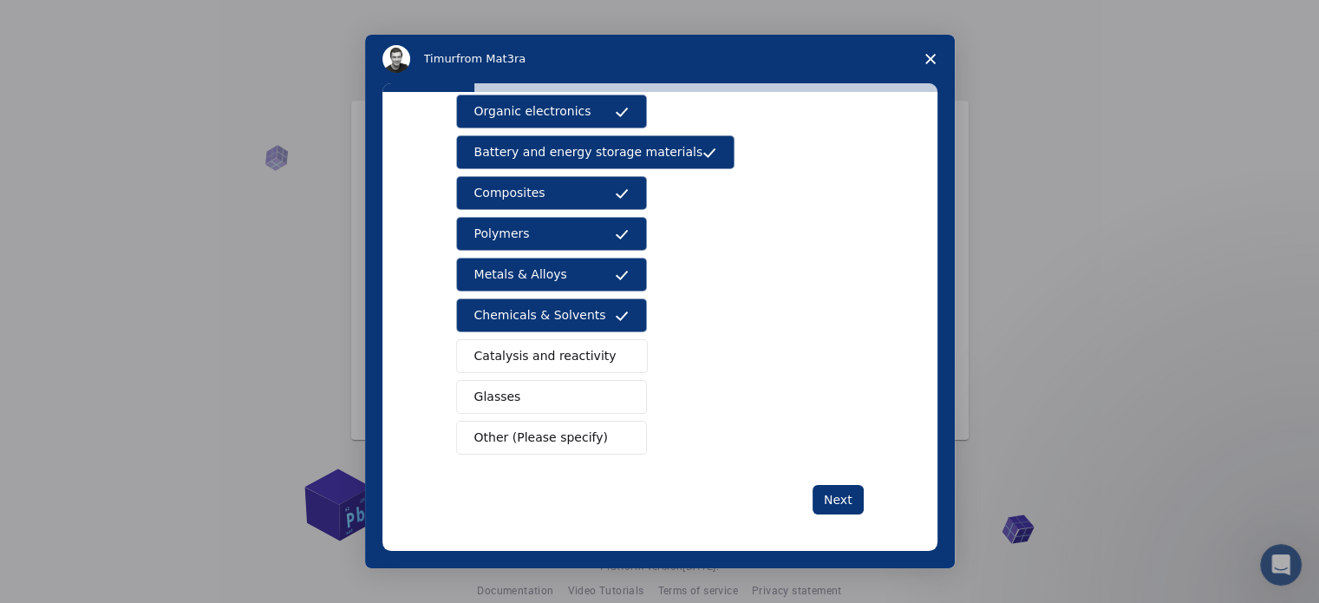
click at [536, 340] on button "Catalysis and reactivity" at bounding box center [552, 356] width 193 height 34
click at [531, 370] on div "Semiconductors Solar energy materials Storage mediums materials Organic electro…" at bounding box center [660, 213] width 408 height 482
click at [533, 388] on button "Glasses" at bounding box center [551, 397] width 191 height 34
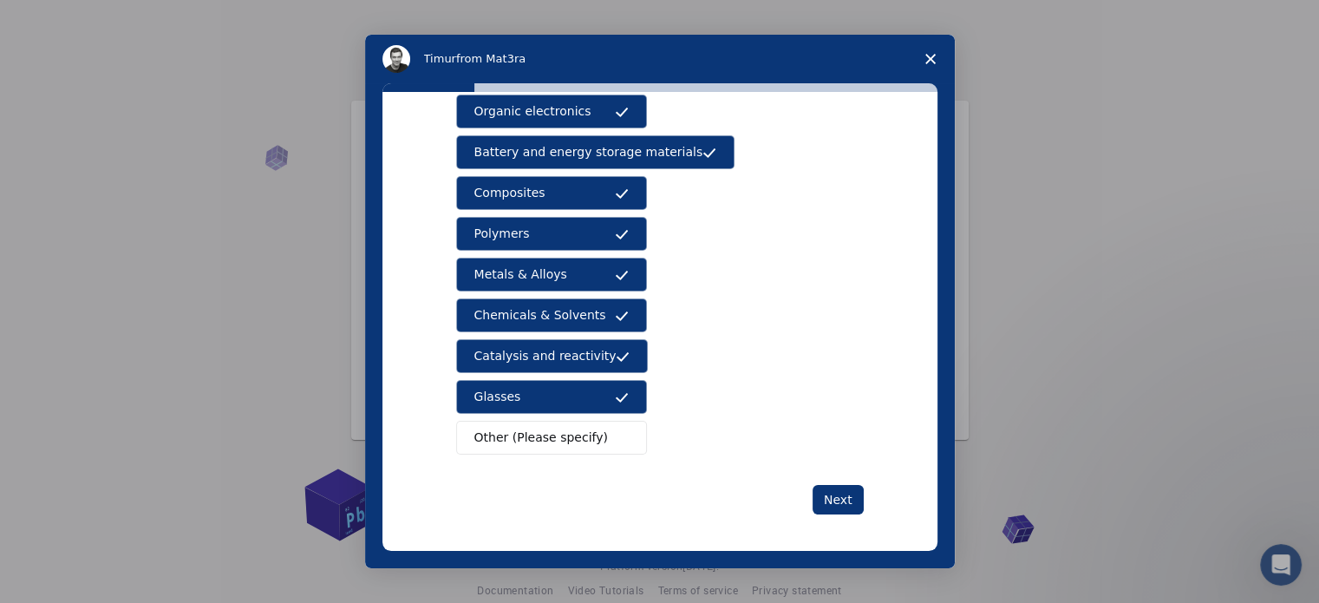
click at [601, 440] on button "Other (Please specify)" at bounding box center [551, 438] width 191 height 34
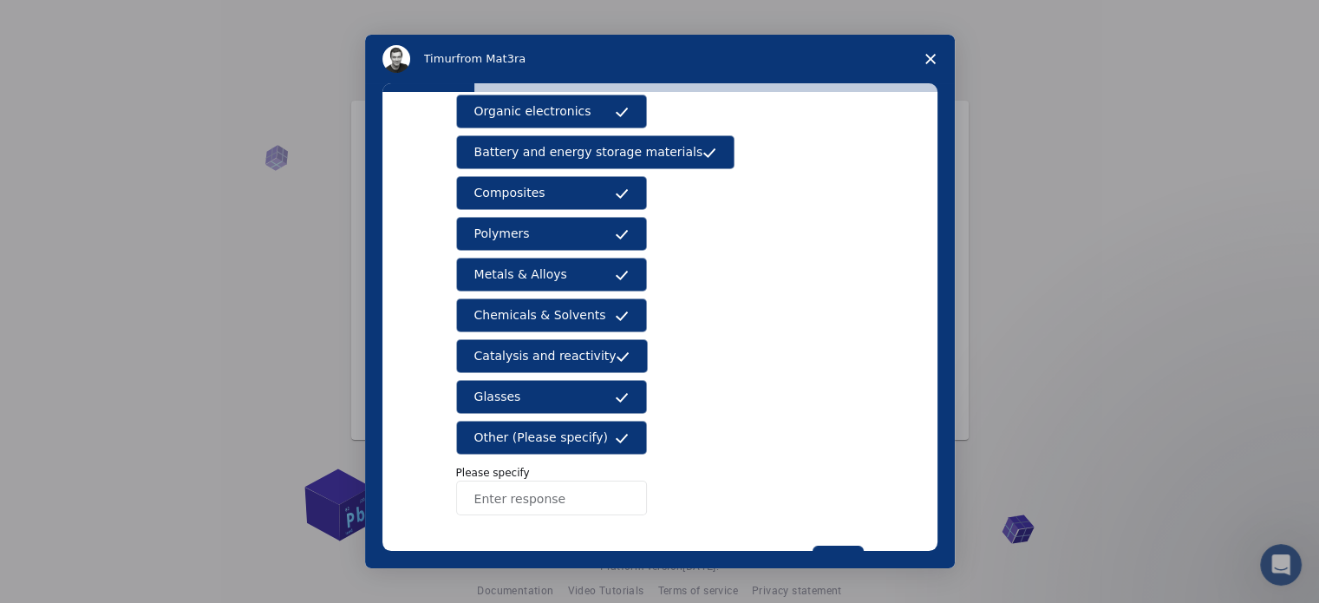
click at [597, 433] on button "Other (Please specify)" at bounding box center [551, 438] width 191 height 34
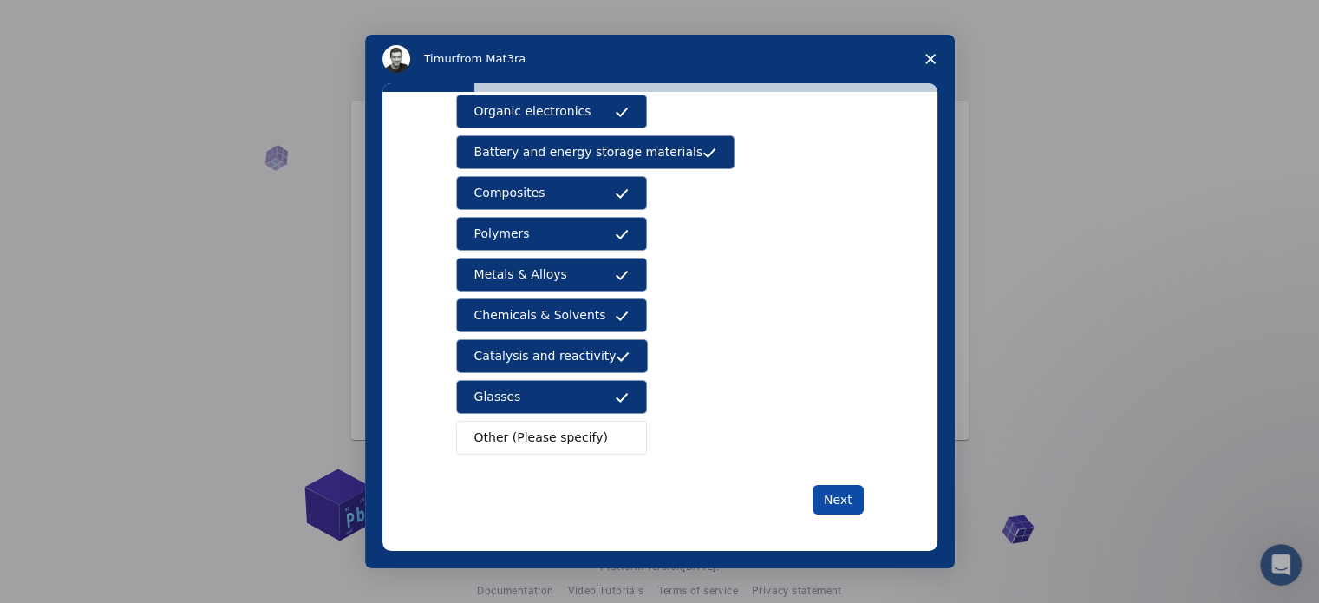
click at [834, 494] on button "Next" at bounding box center [838, 499] width 51 height 29
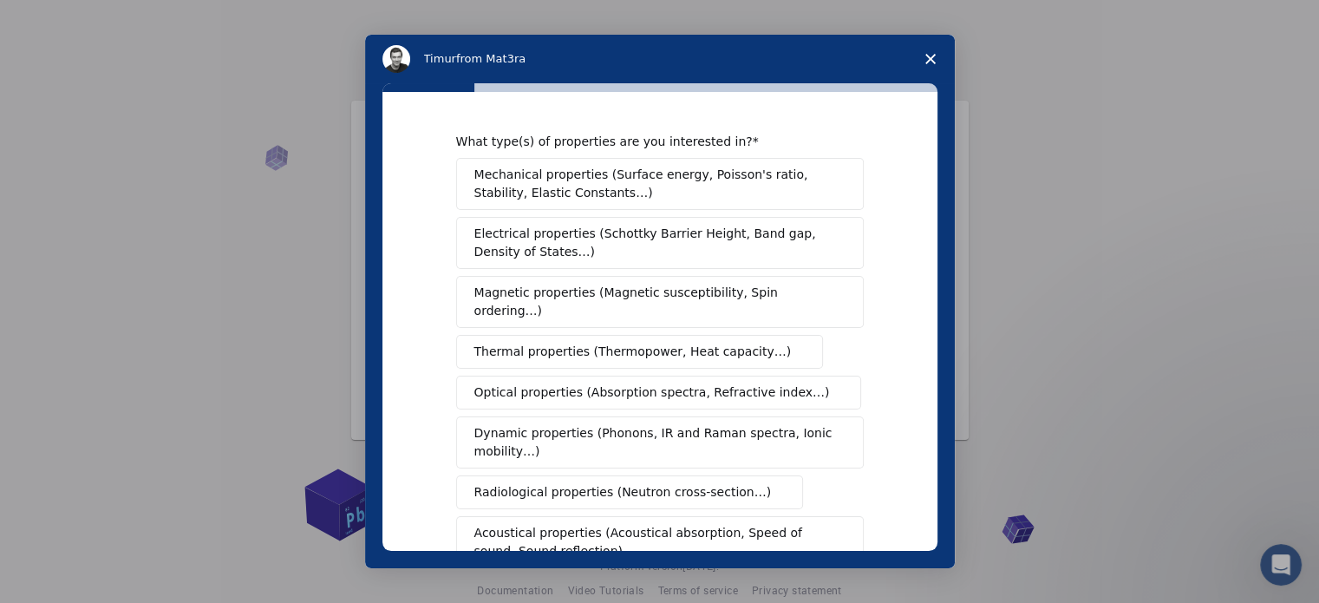
click at [481, 180] on span "Mechanical properties (Surface energy, Poisson's ratio, Stability, Elastic Cons…" at bounding box center [655, 184] width 362 height 36
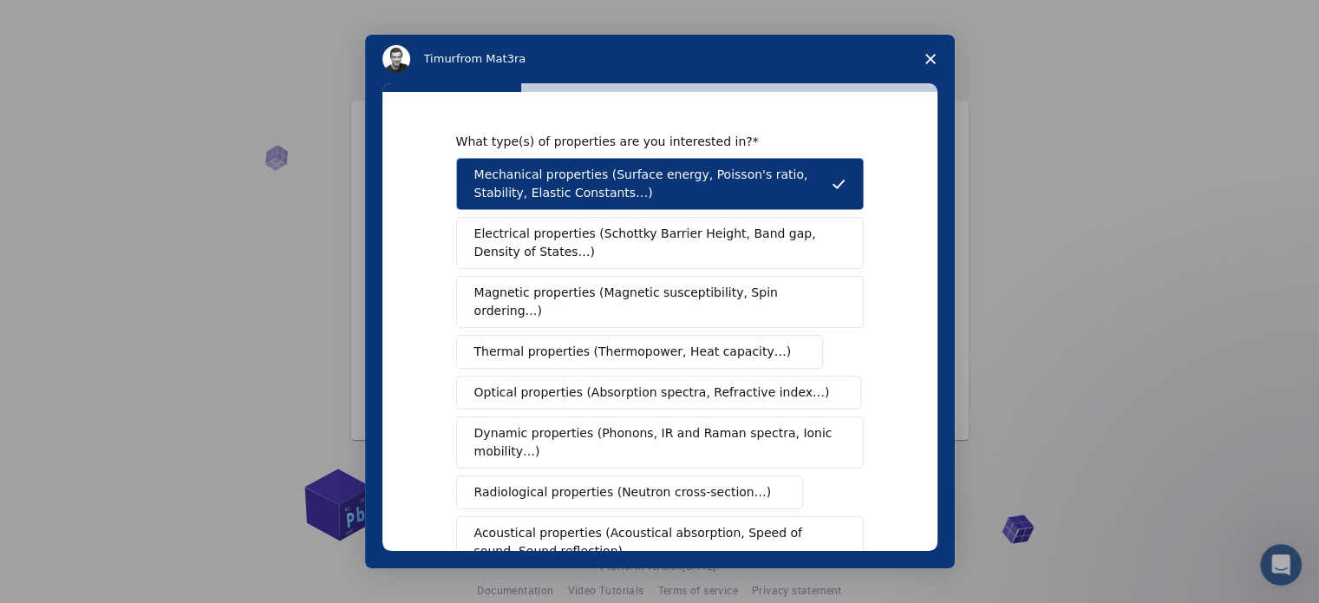
click at [475, 276] on button "Magnetic properties (Magnetic susceptibility, Spin ordering…)" at bounding box center [660, 302] width 408 height 52
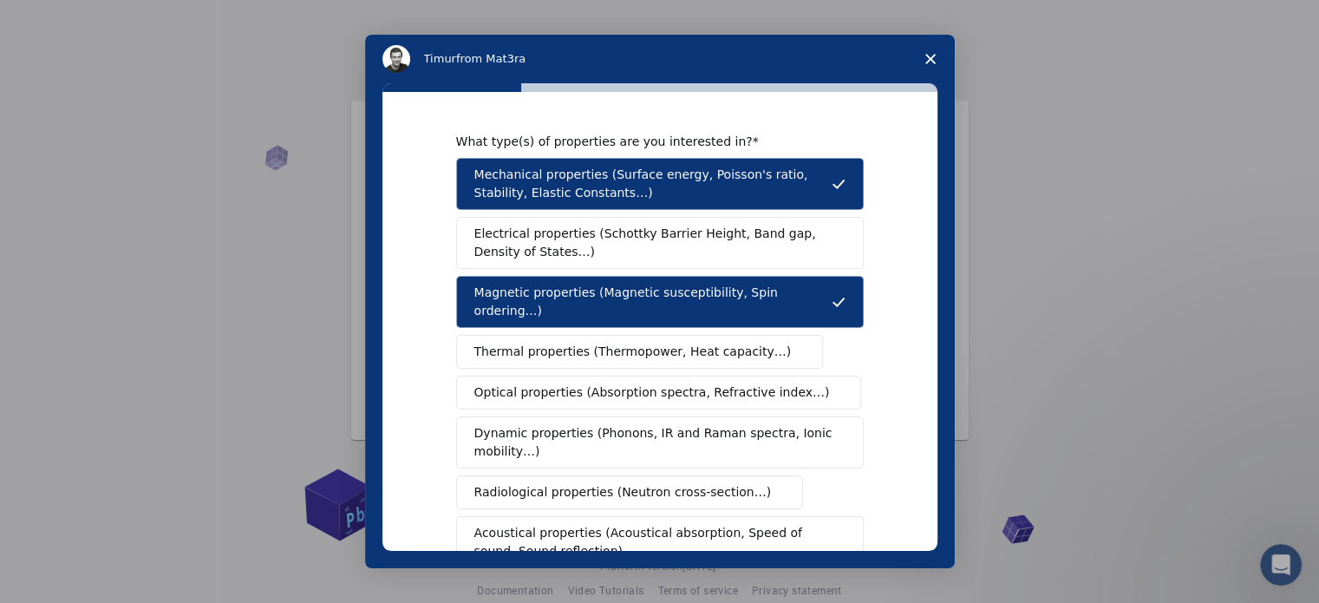
click at [484, 245] on span "Electrical properties (Schottky Barrier Height, Band gap, Density of States…)" at bounding box center [654, 243] width 361 height 36
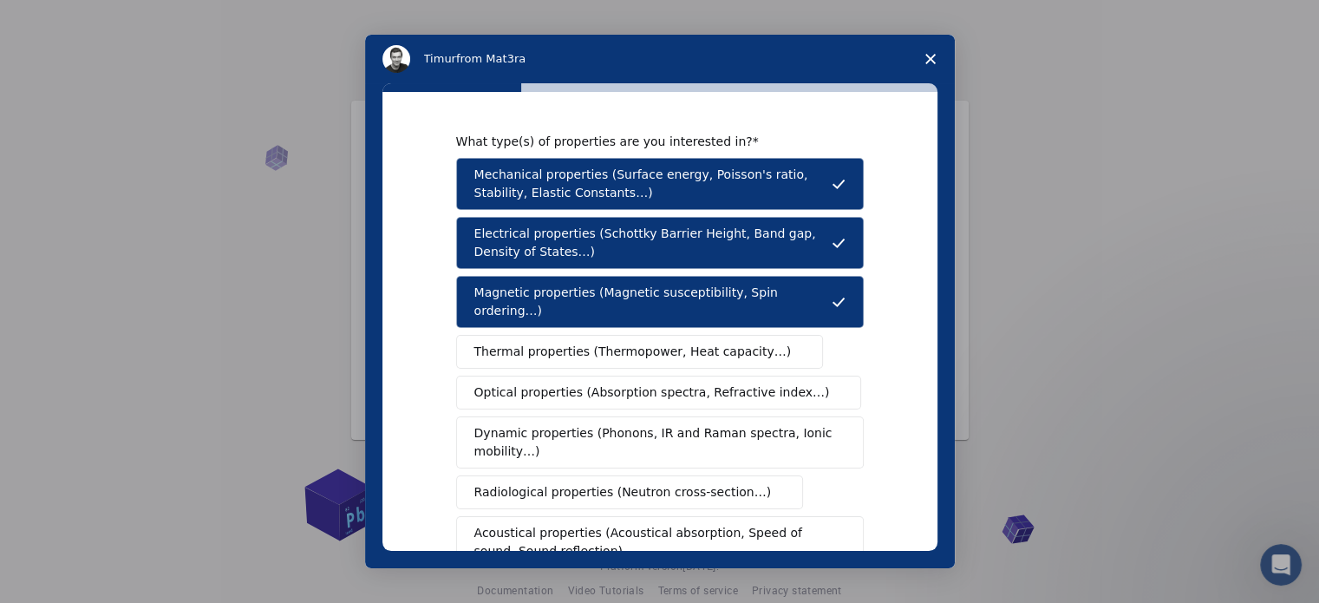
click at [495, 343] on button "Thermal properties (Thermopower, Heat capacity…)" at bounding box center [640, 352] width 368 height 34
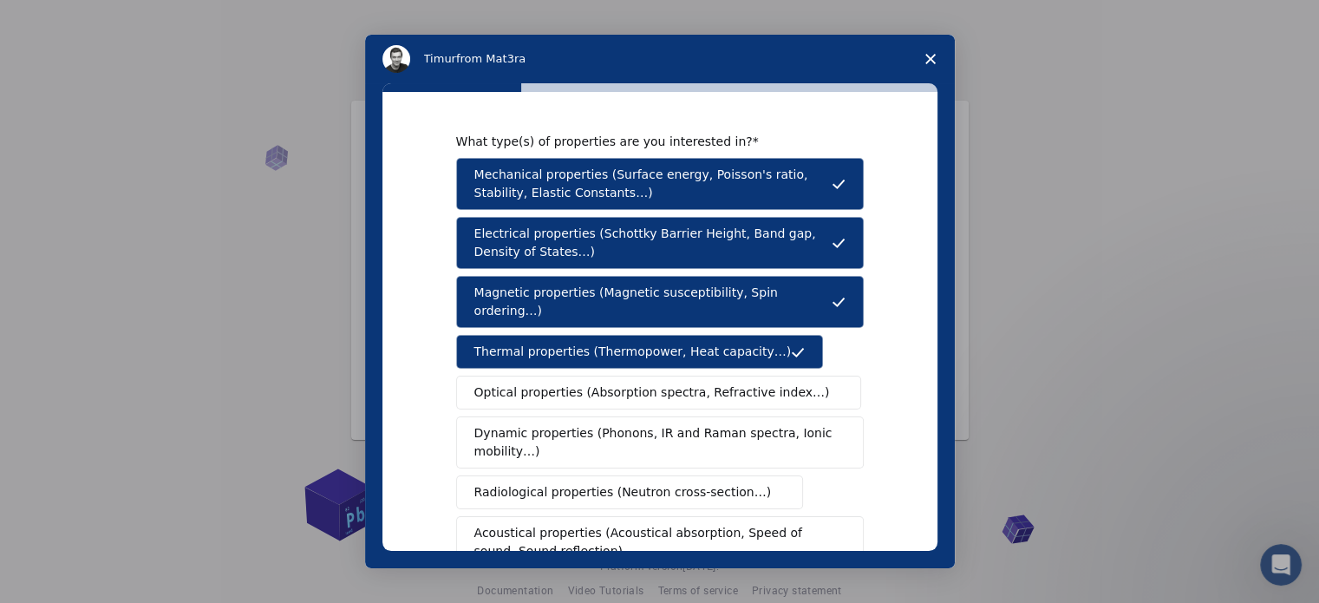
click at [502, 383] on span "Optical properties (Absorption spectra, Refractive index…)" at bounding box center [652, 392] width 356 height 18
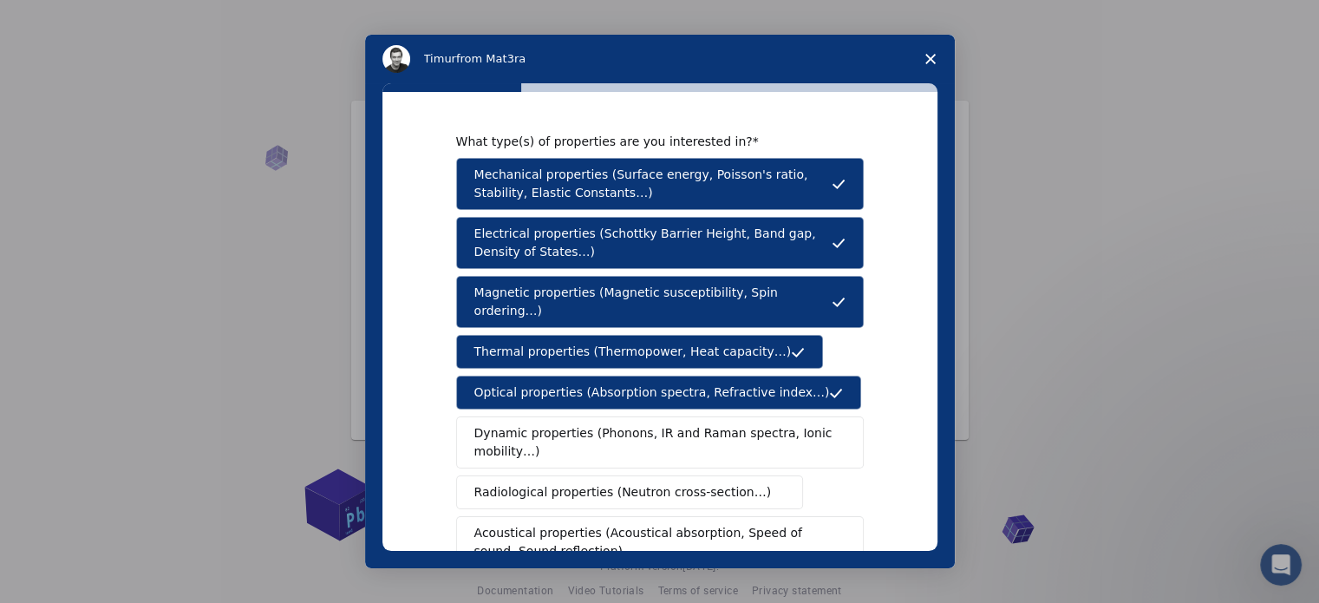
click at [496, 424] on span "Dynamic properties (Phonons, IR and Raman spectra, Ionic mobility…)" at bounding box center [654, 442] width 360 height 36
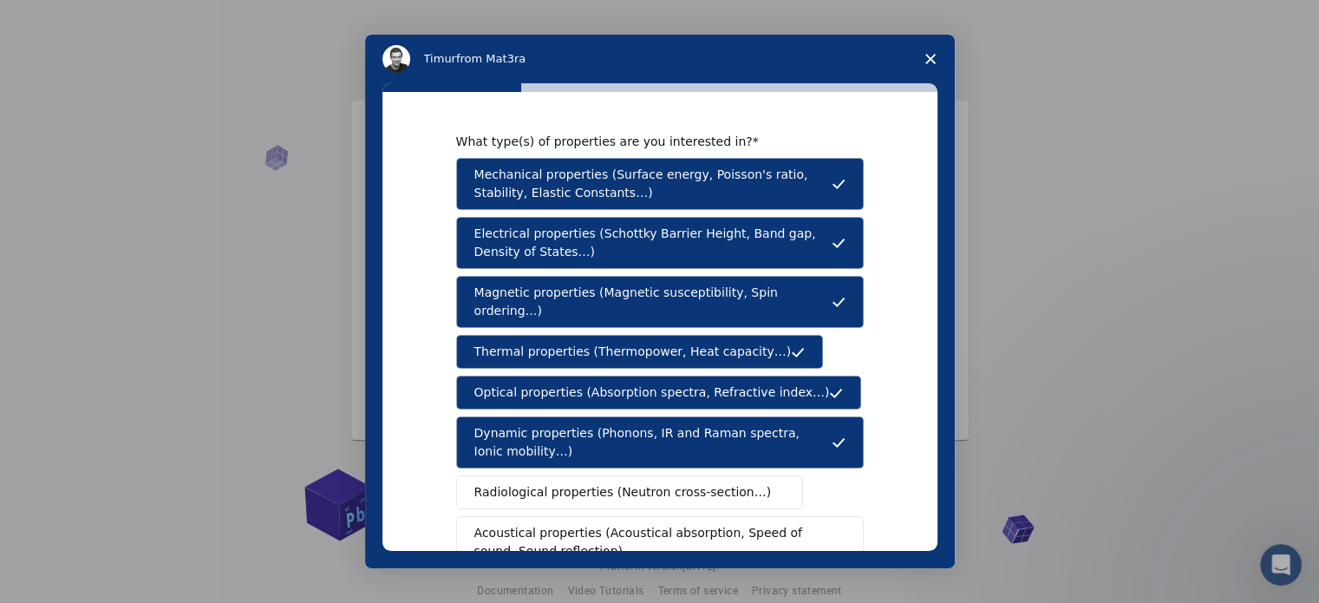
scroll to position [173, 0]
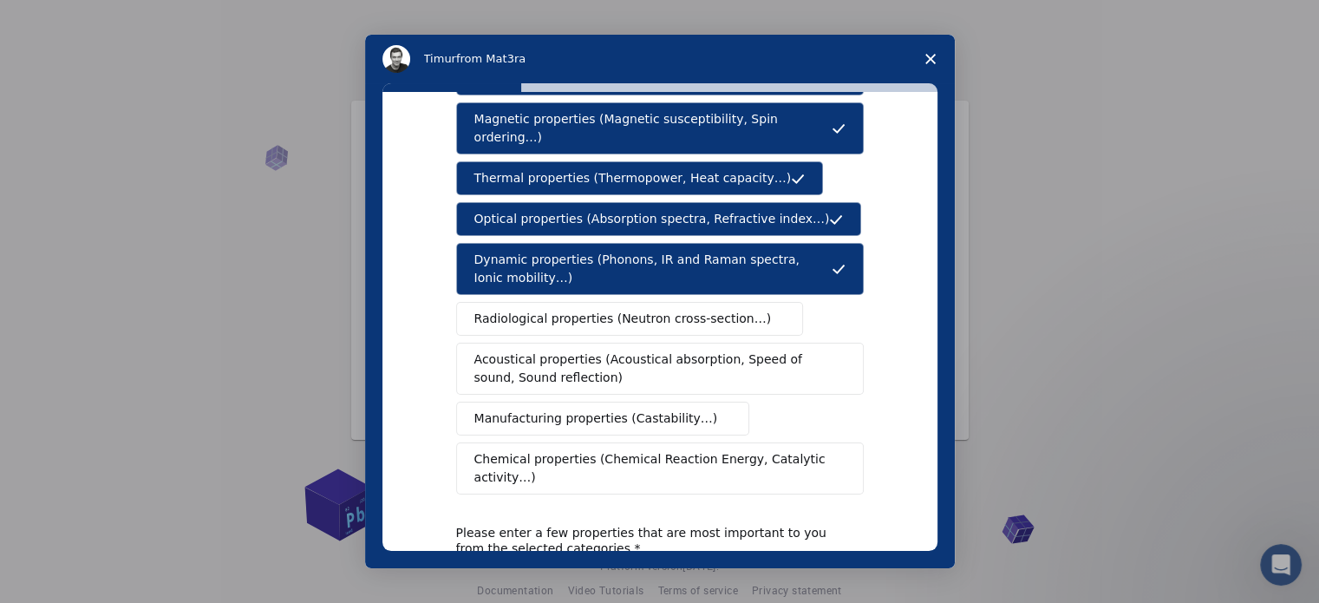
click at [521, 315] on button "Radiological properties (Neutron cross-section…)" at bounding box center [630, 319] width 348 height 34
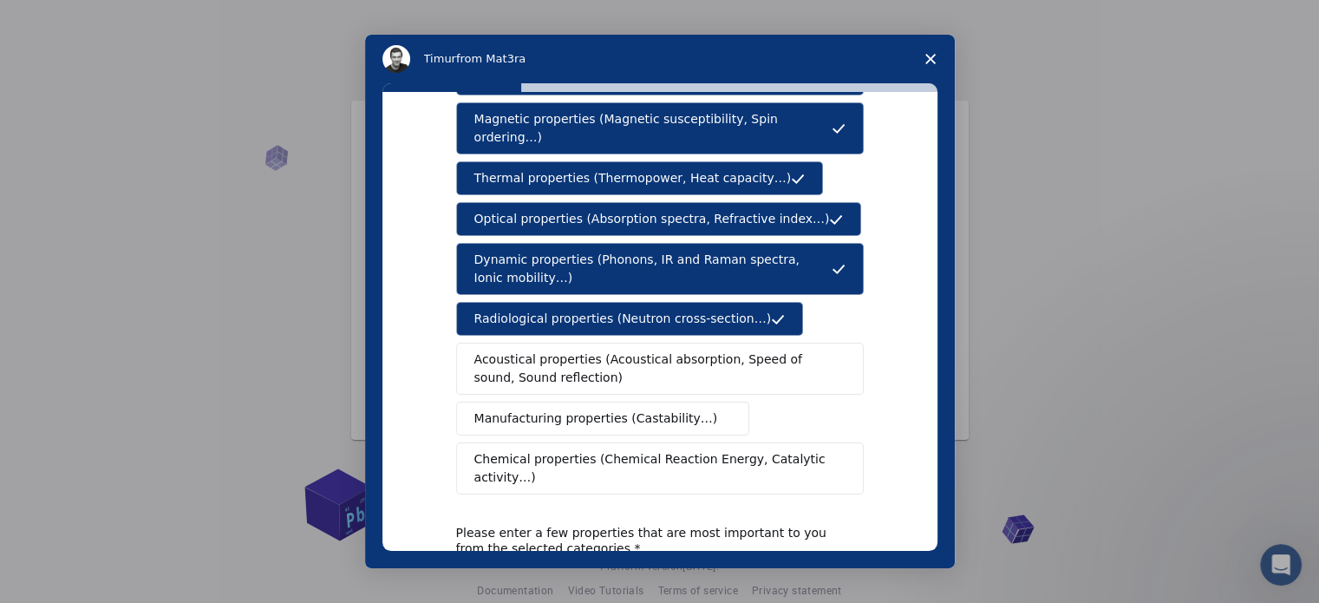
click at [528, 343] on button "Acoustical properties (Acoustical absorption, Speed of sound, Sound reflection)" at bounding box center [660, 369] width 408 height 52
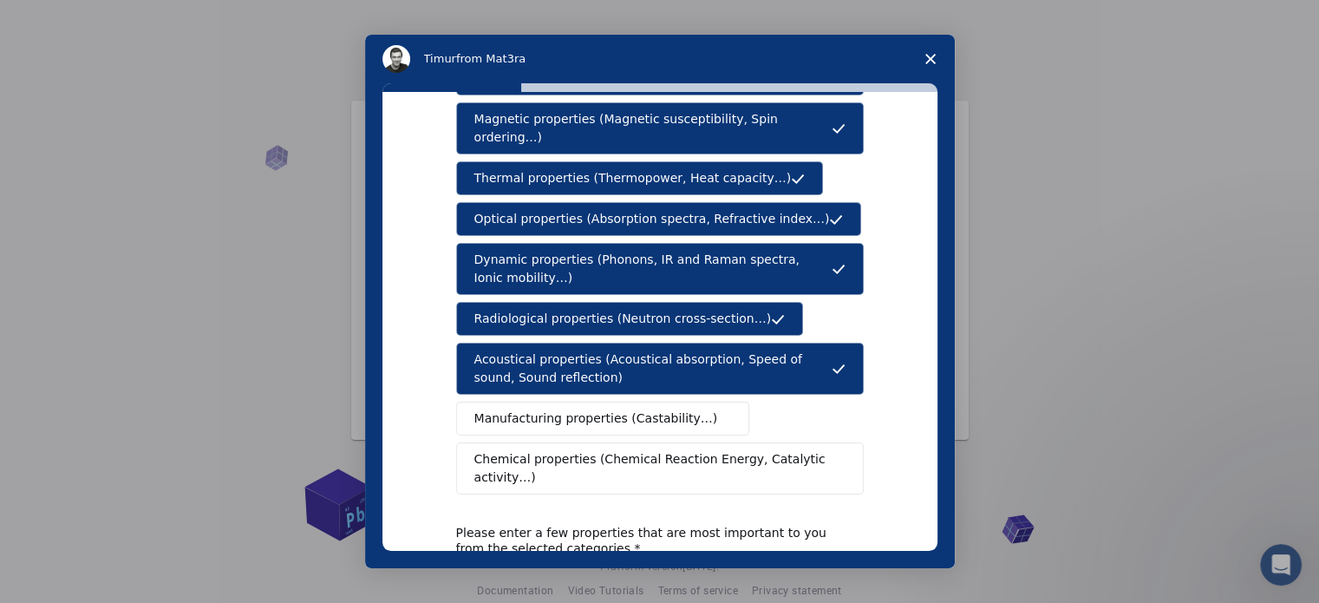
click at [531, 409] on span "Manufacturing properties (Castability…)" at bounding box center [596, 418] width 244 height 18
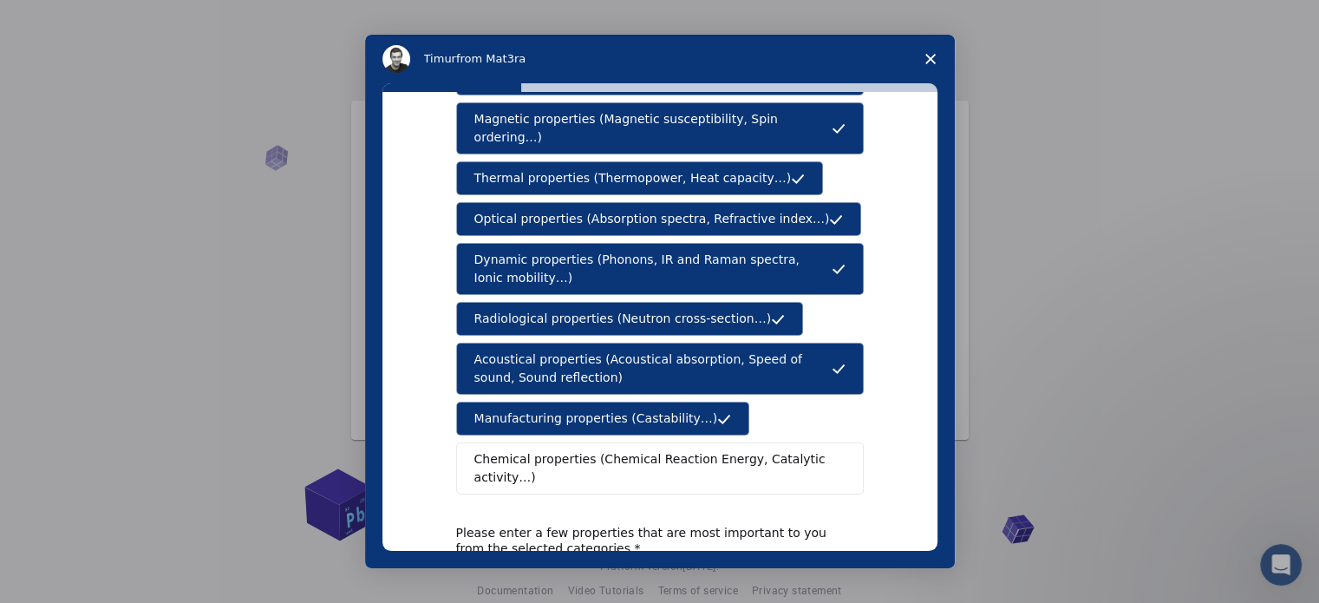
click at [546, 450] on span "Chemical properties (Chemical Reaction Energy, Catalytic activity…)" at bounding box center [653, 468] width 359 height 36
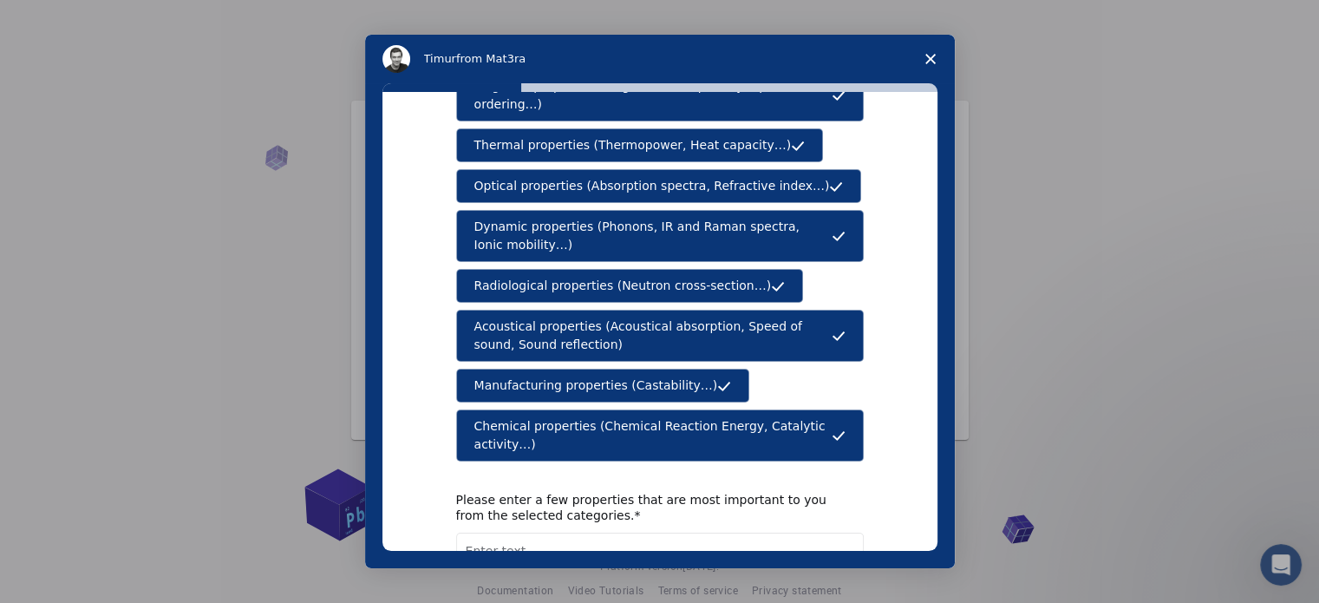
scroll to position [319, 0]
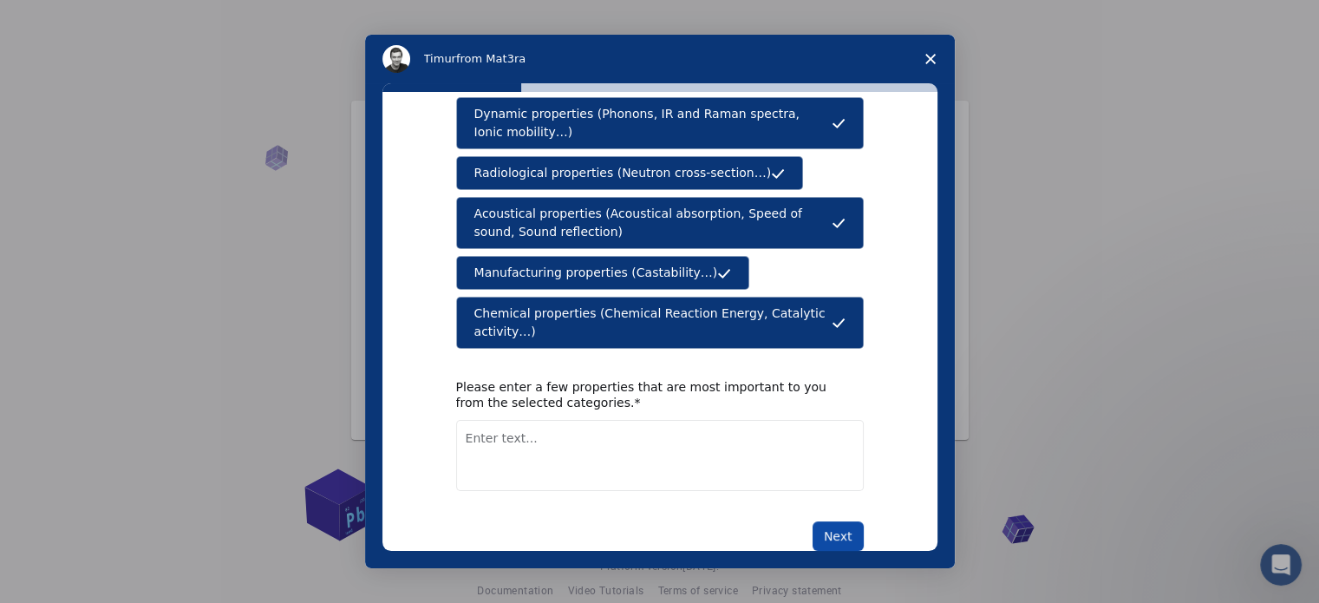
click at [842, 521] on button "Next" at bounding box center [838, 535] width 51 height 29
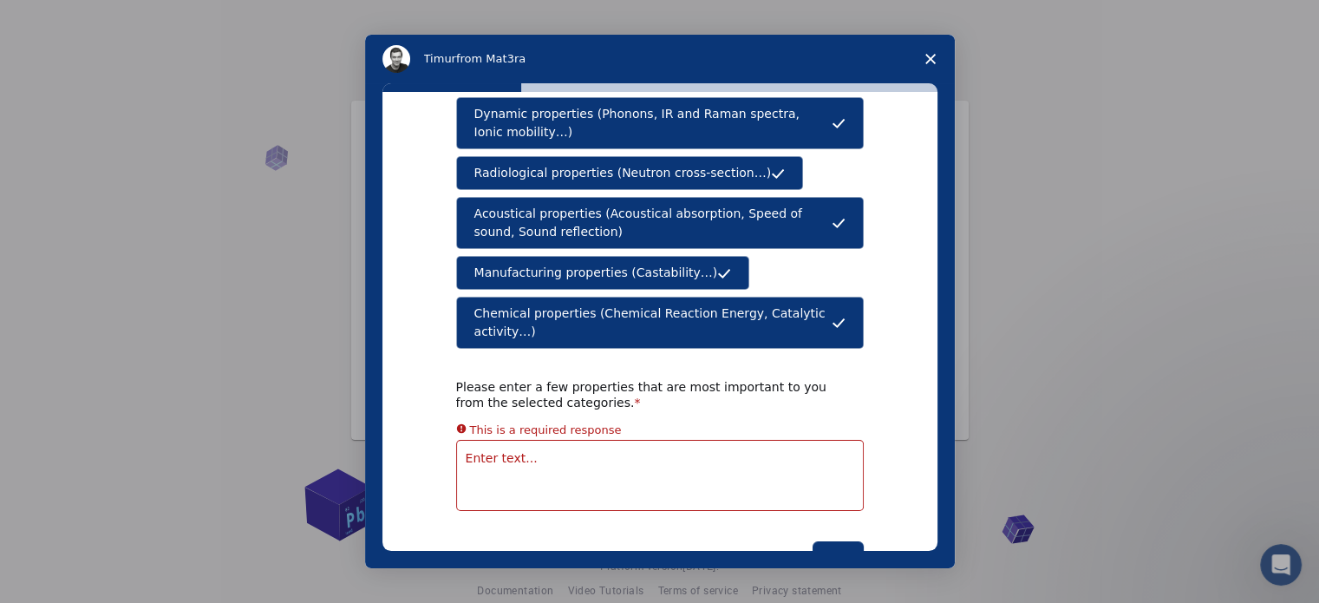
click at [708, 440] on textarea "Enter text..." at bounding box center [660, 475] width 408 height 71
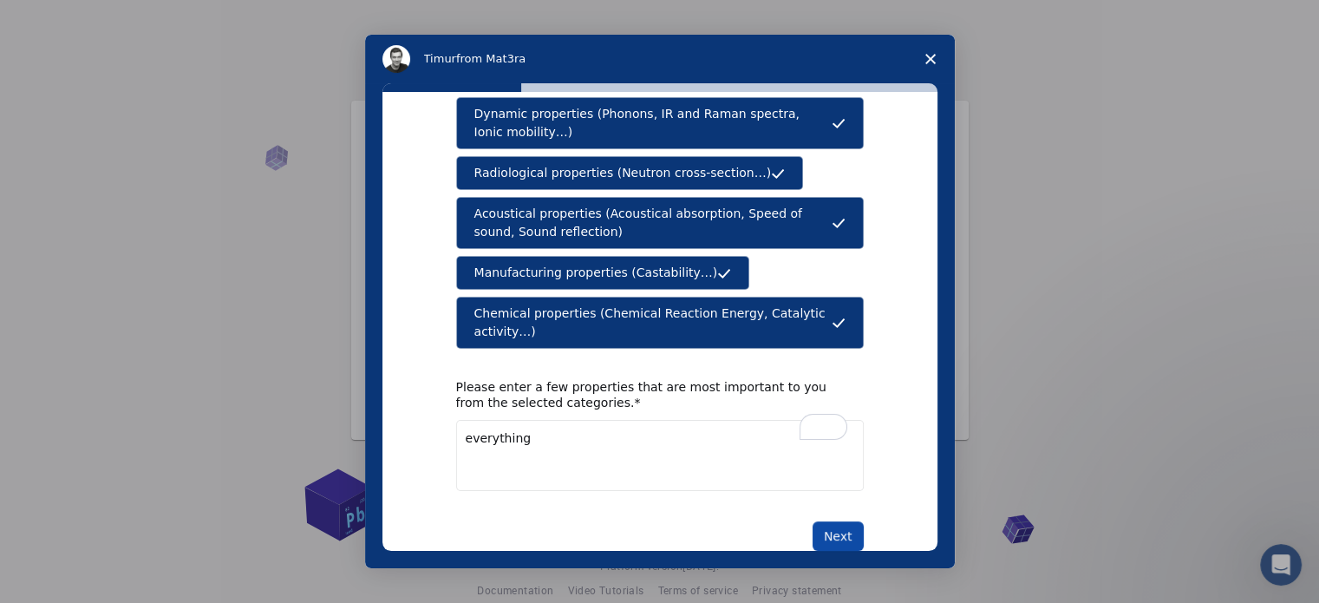
type textarea "everything"
drag, startPoint x: 847, startPoint y: 500, endPoint x: 781, endPoint y: 433, distance: 94.4
click at [808, 454] on div "What type(s) of properties are you interested in? Mechanical properties (Surfac…" at bounding box center [660, 182] width 408 height 736
click at [830, 521] on button "Next" at bounding box center [838, 535] width 51 height 29
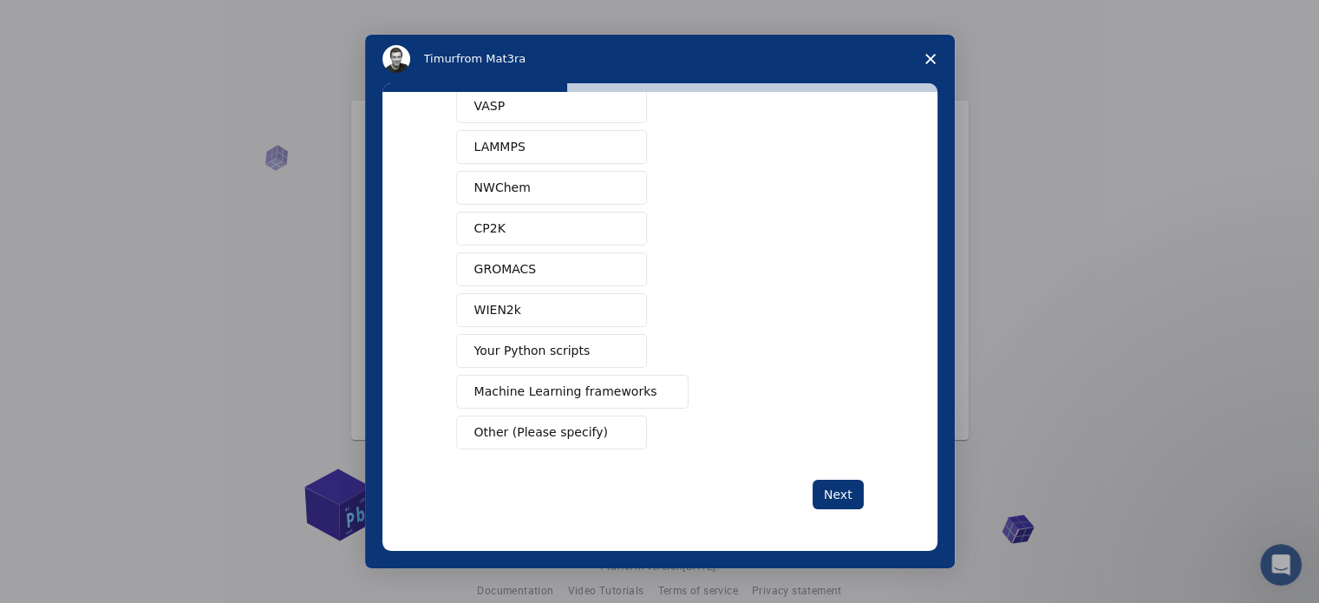
scroll to position [0, 0]
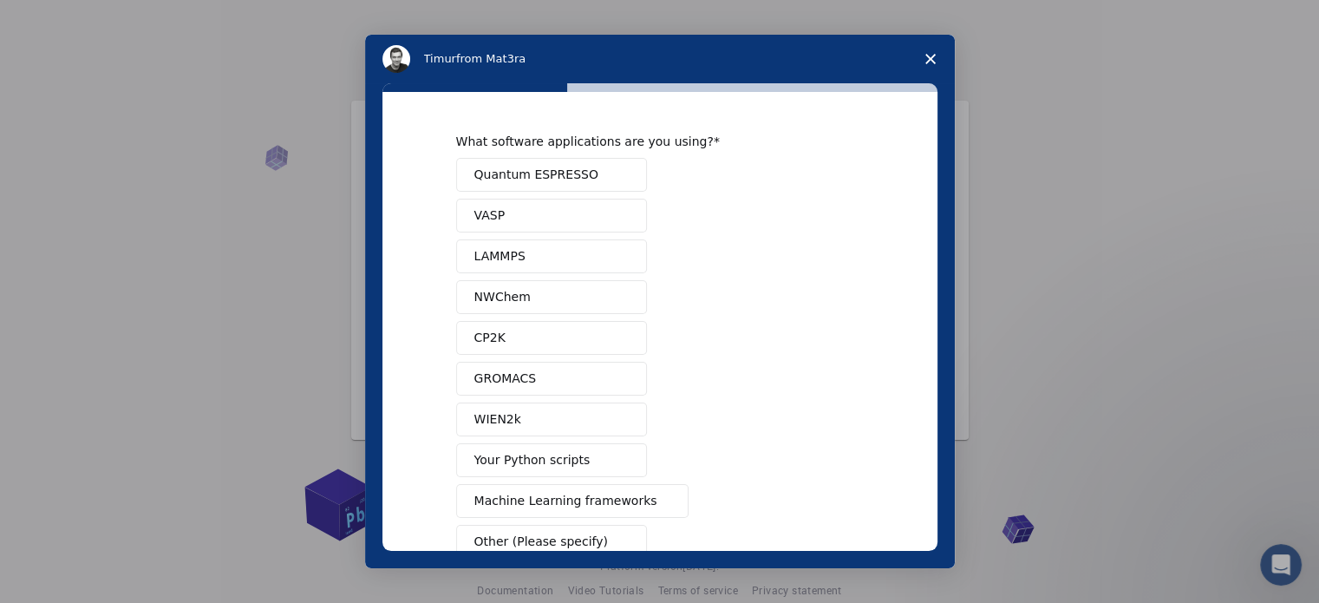
click at [488, 148] on div "What software applications are you using?" at bounding box center [647, 142] width 382 height 16
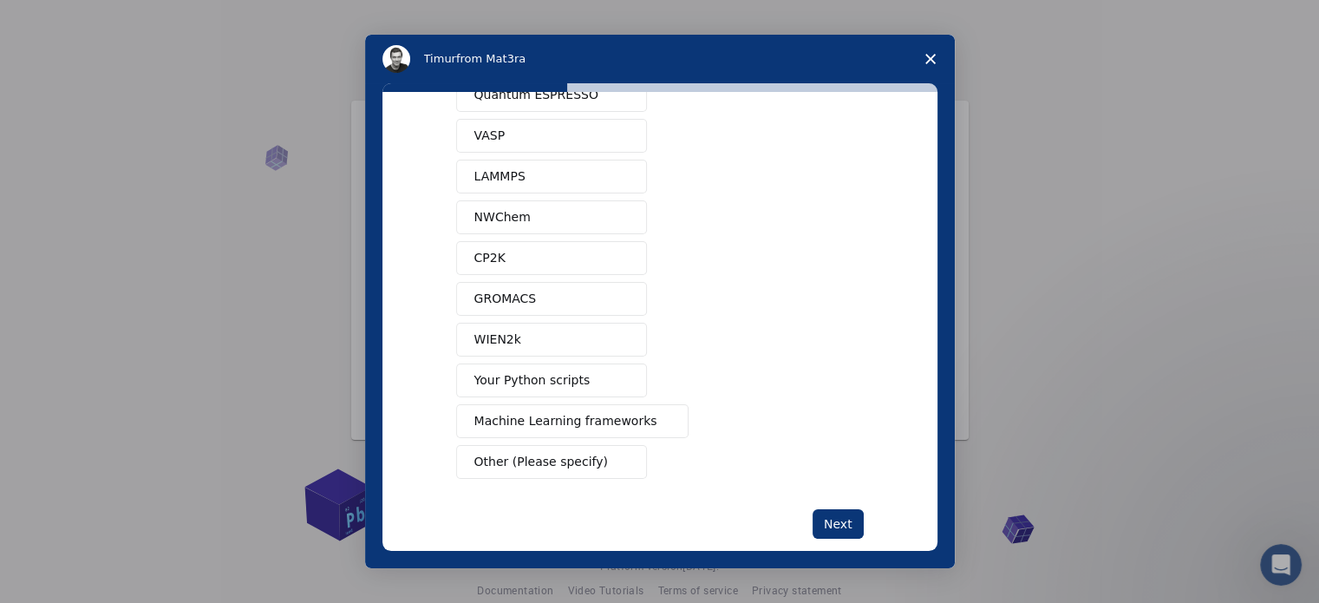
scroll to position [105, 0]
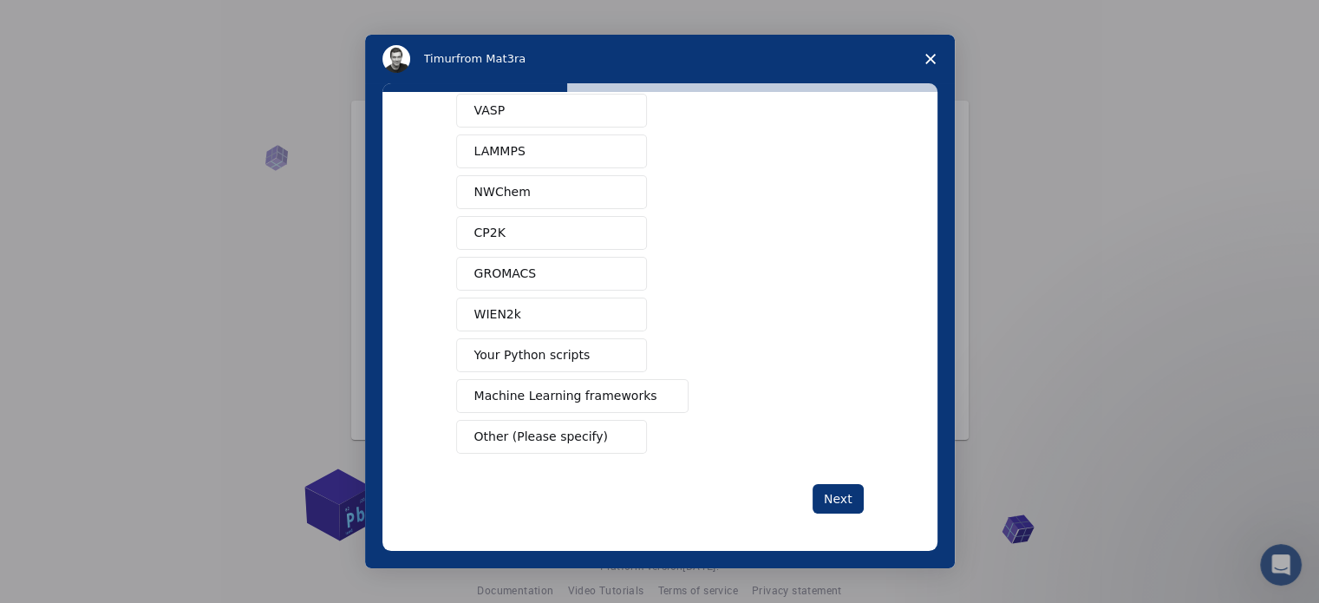
click at [468, 387] on button "Machine Learning frameworks" at bounding box center [572, 396] width 233 height 34
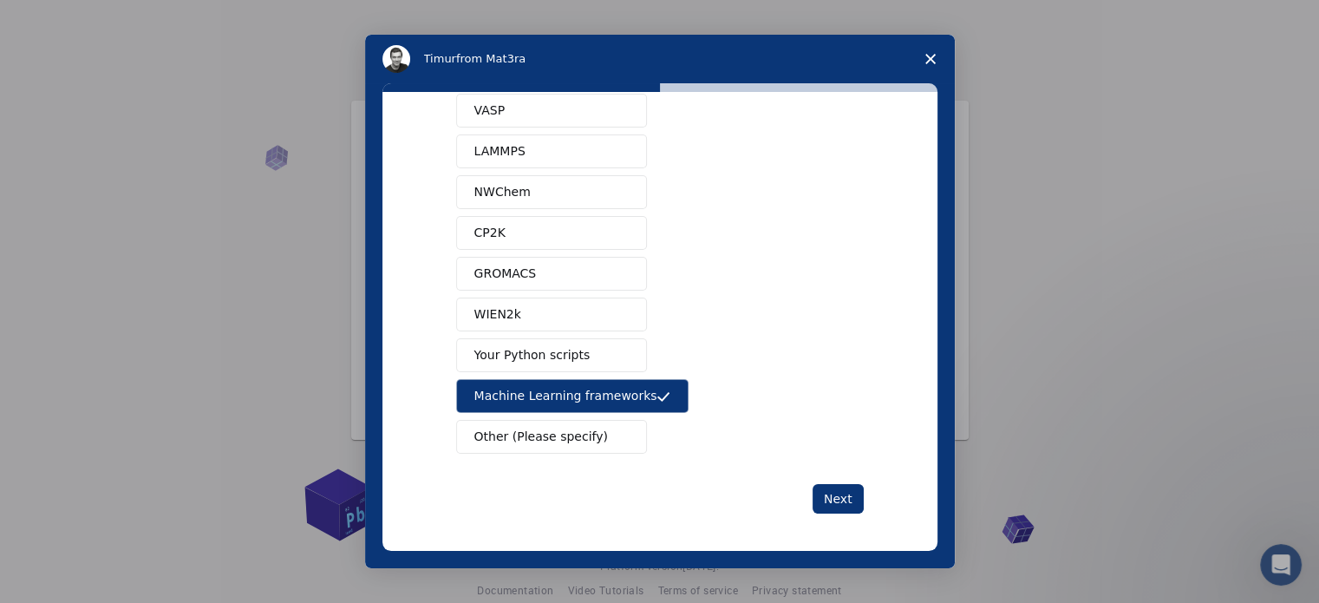
click at [461, 352] on button "Your Python scripts" at bounding box center [551, 355] width 191 height 34
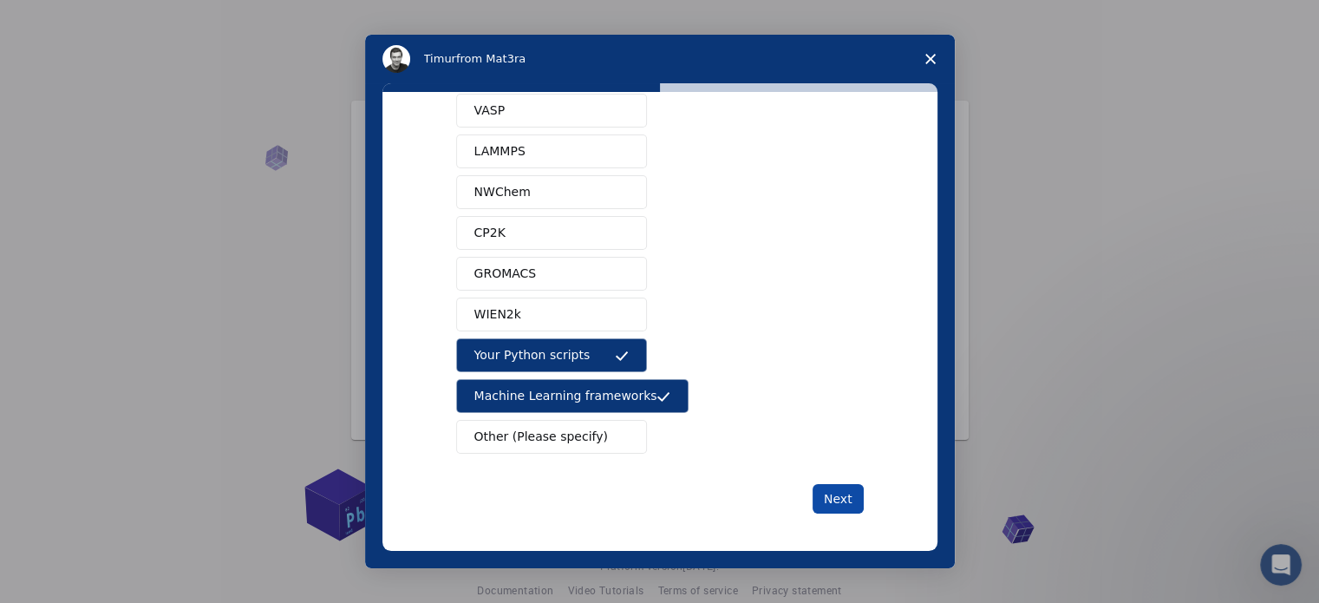
click at [845, 500] on button "Next" at bounding box center [838, 498] width 51 height 29
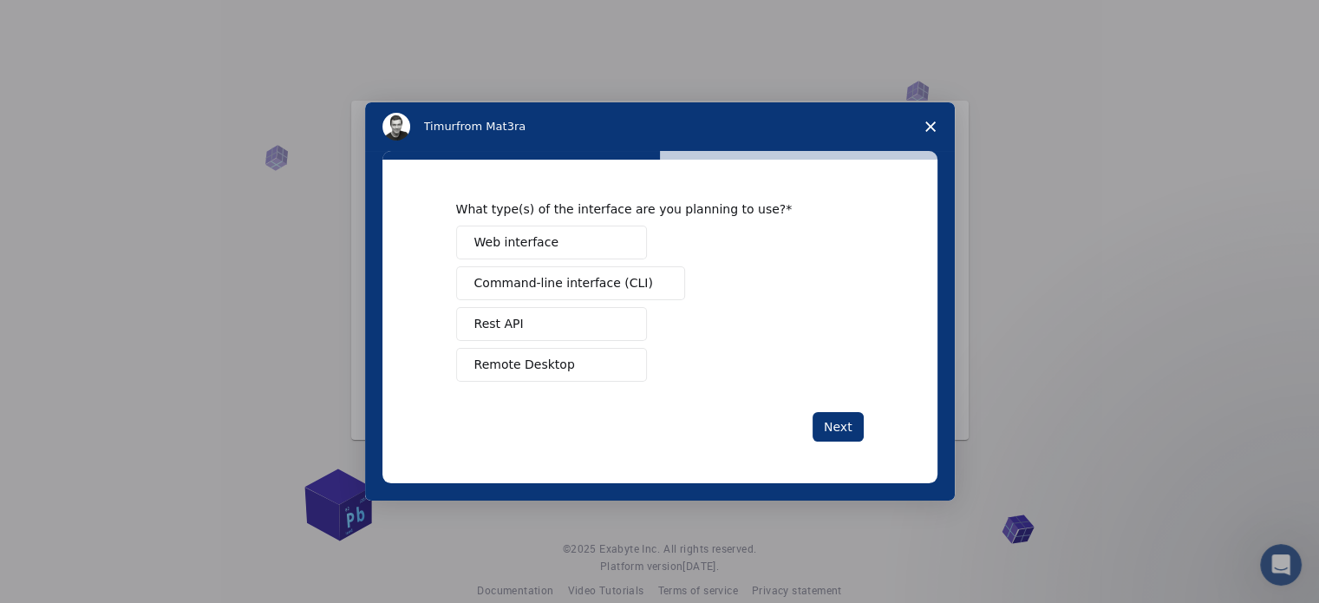
scroll to position [0, 0]
click at [511, 267] on button "Command-line interface (CLI)" at bounding box center [570, 283] width 229 height 34
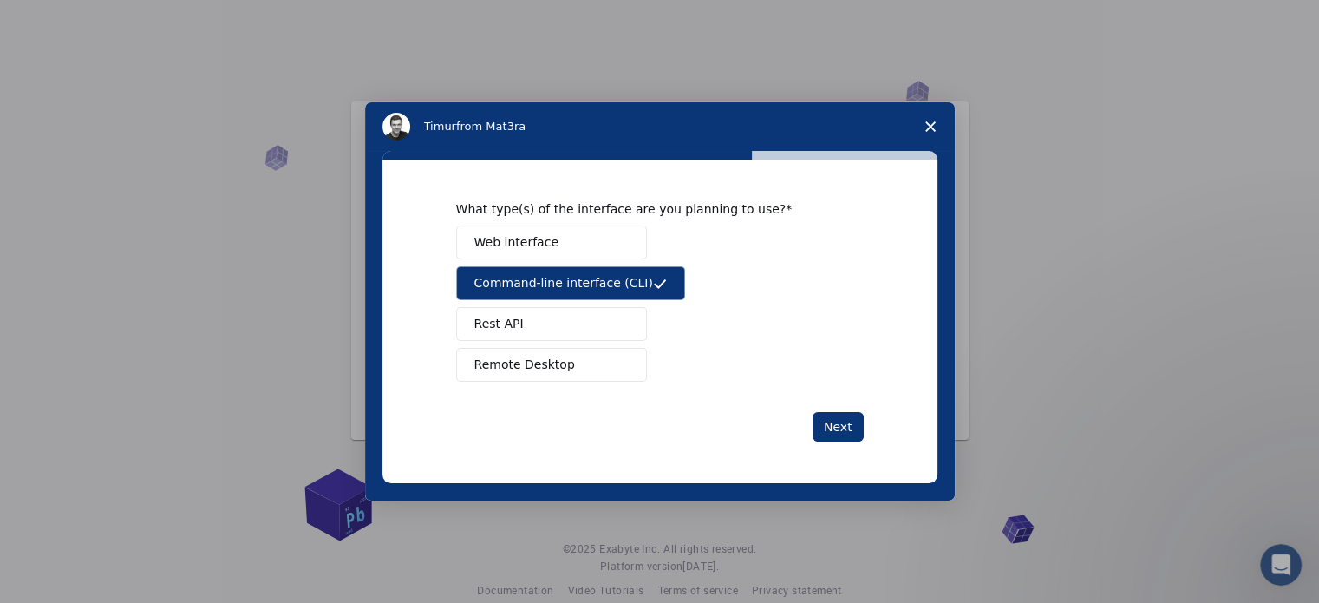
click at [500, 244] on span "Web interface" at bounding box center [516, 242] width 84 height 18
click at [517, 290] on span "Command-line interface (CLI)" at bounding box center [563, 283] width 179 height 18
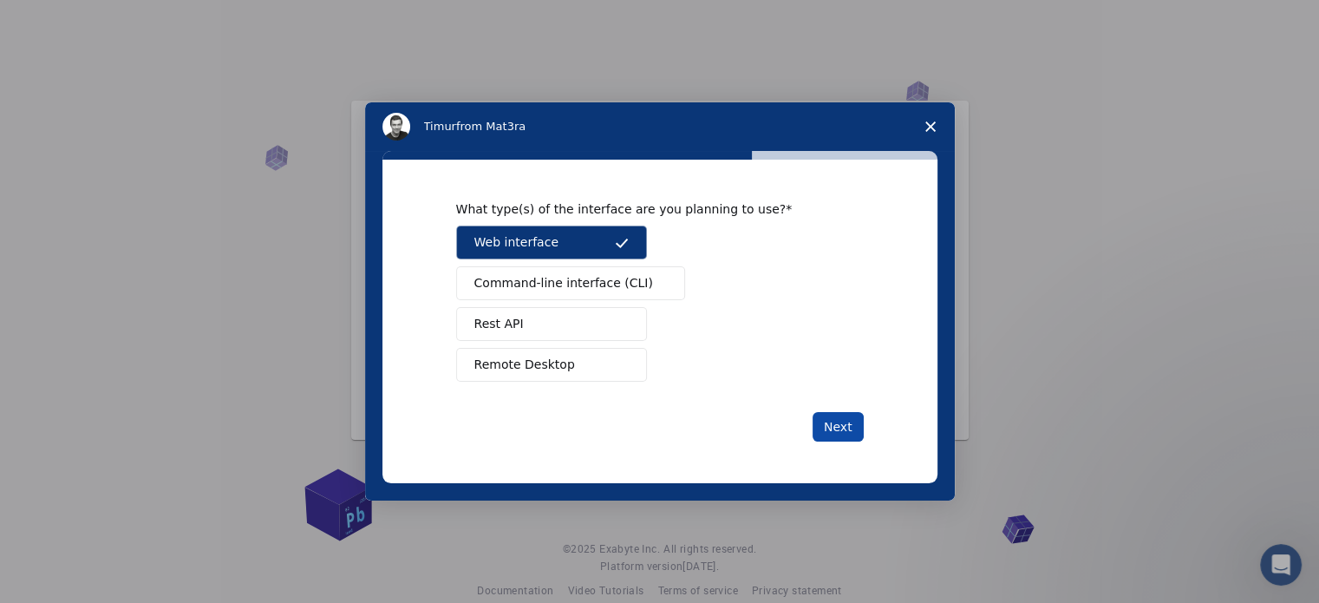
click at [826, 425] on button "Next" at bounding box center [838, 426] width 51 height 29
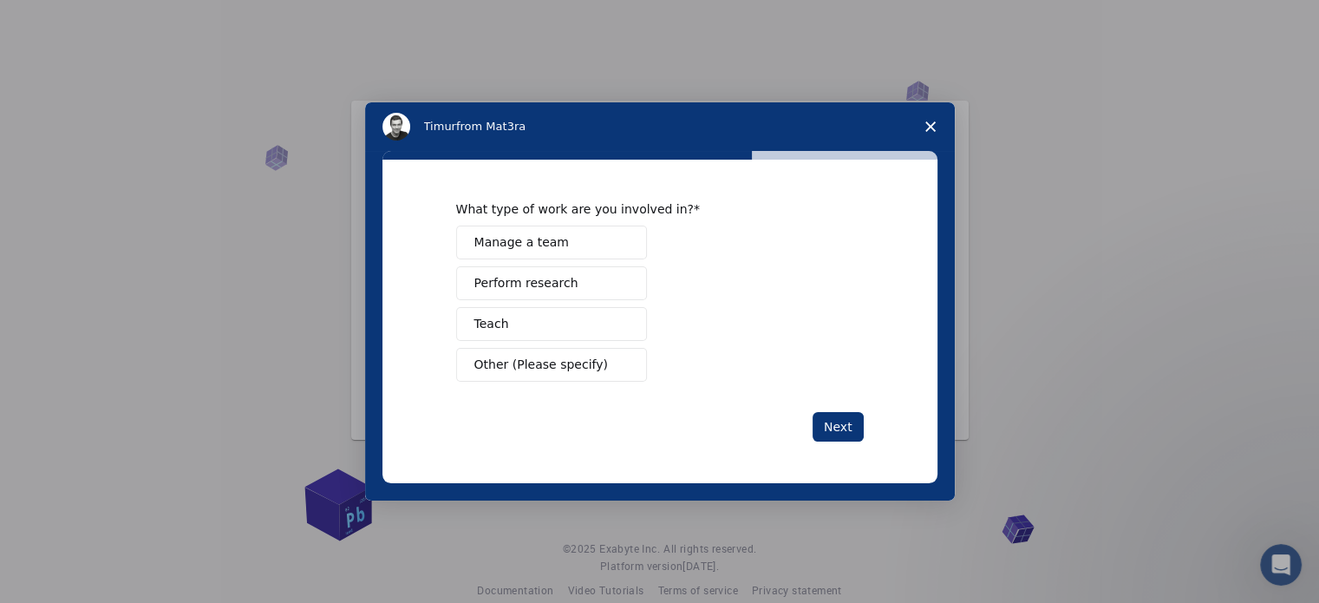
click at [538, 284] on span "Perform research" at bounding box center [526, 283] width 104 height 18
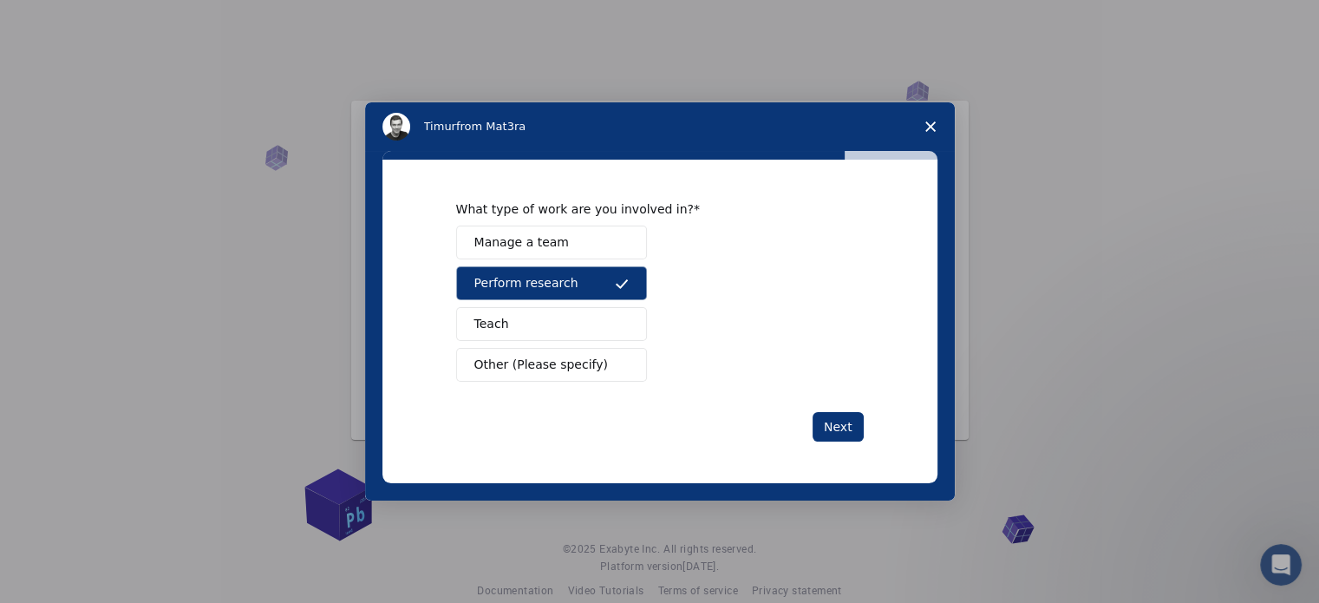
click at [536, 313] on button "Teach" at bounding box center [551, 324] width 191 height 34
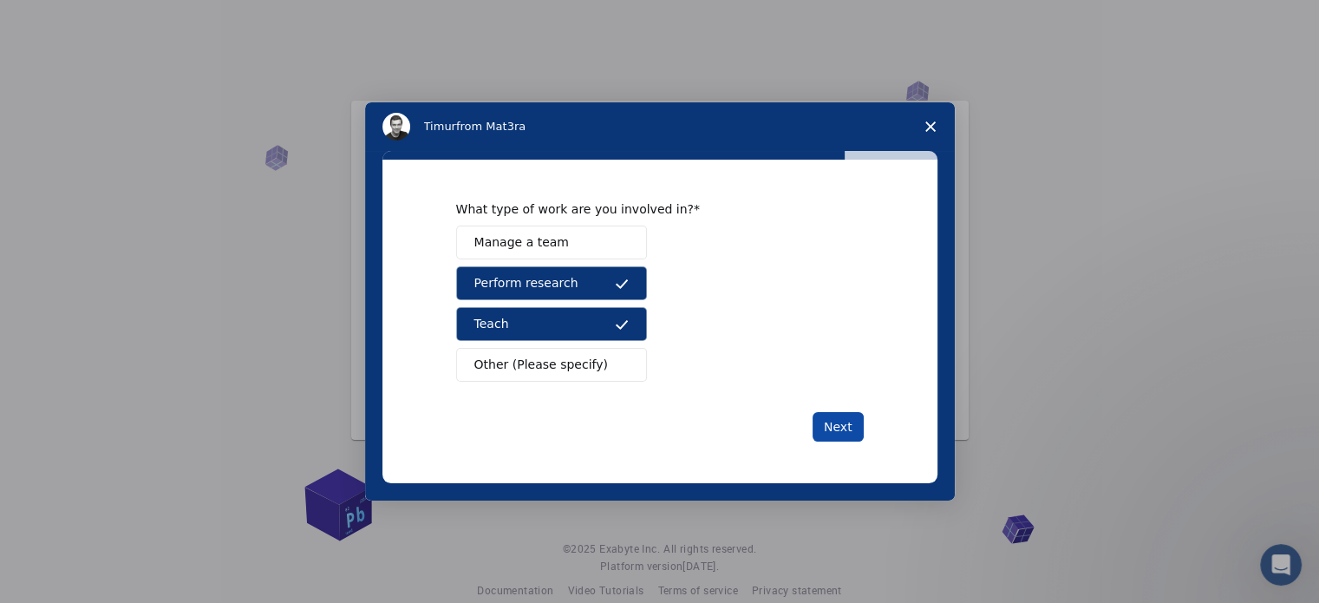
click at [848, 423] on button "Next" at bounding box center [838, 426] width 51 height 29
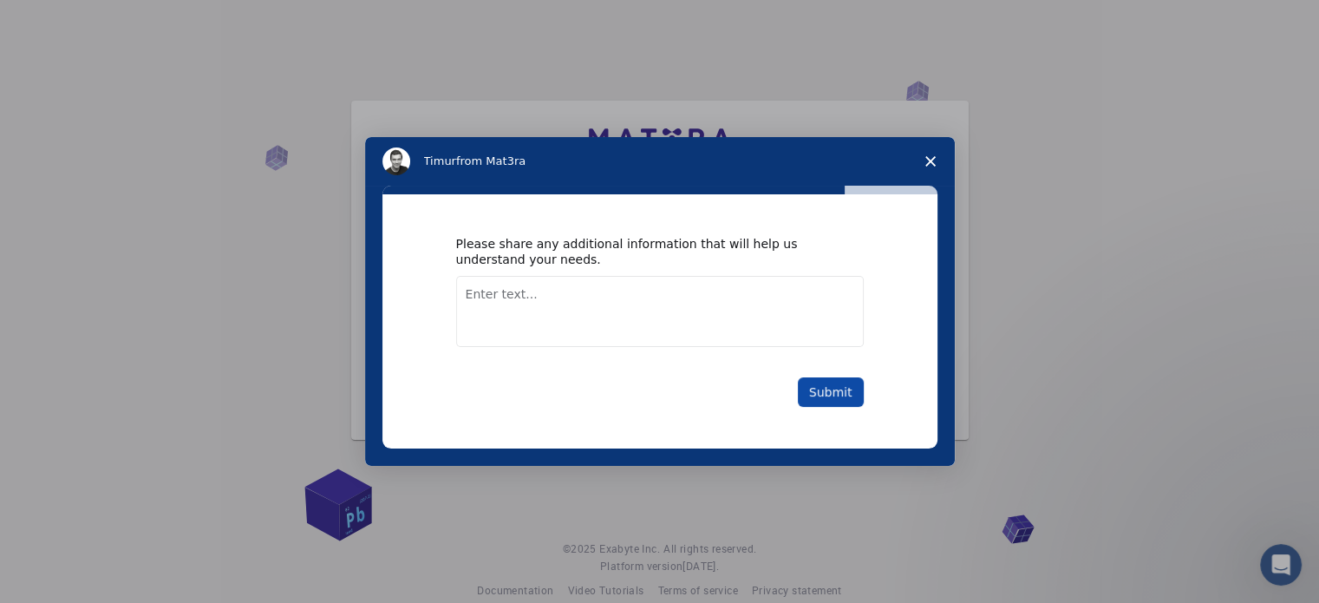
click at [814, 395] on button "Submit" at bounding box center [831, 391] width 66 height 29
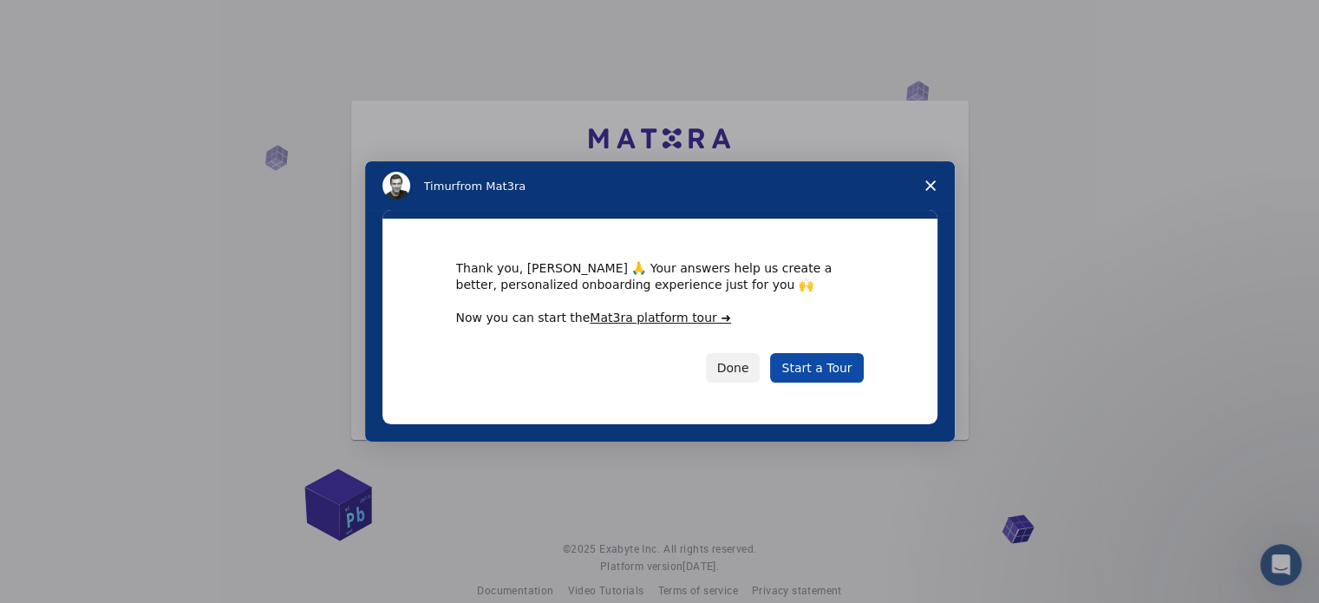
click at [818, 363] on link "Start a Tour" at bounding box center [816, 367] width 93 height 29
